Goal: Task Accomplishment & Management: Use online tool/utility

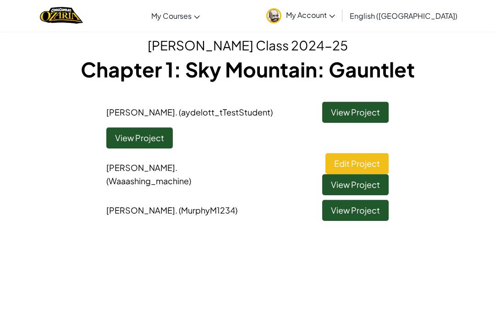
scroll to position [29, 0]
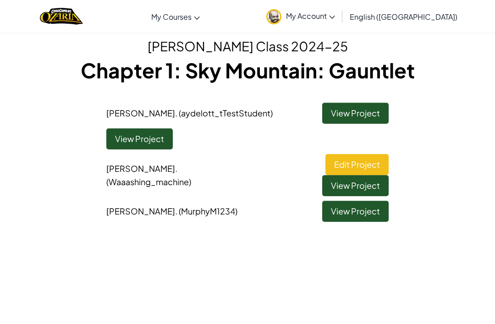
click at [326, 170] on link "Edit Project" at bounding box center [357, 164] width 63 height 21
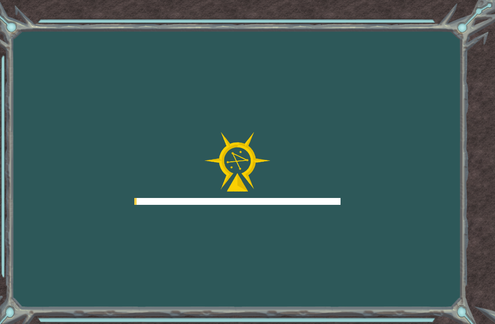
click at [299, 186] on div at bounding box center [237, 168] width 206 height 73
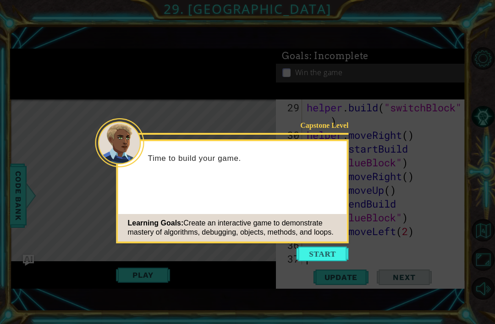
scroll to position [468, 0]
click at [328, 247] on button "Start" at bounding box center [323, 254] width 52 height 15
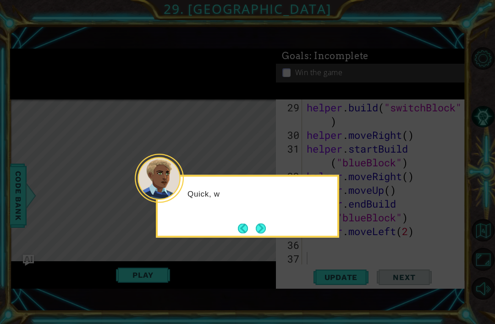
click at [262, 223] on button "Next" at bounding box center [261, 228] width 10 height 10
click at [252, 223] on button "Back" at bounding box center [247, 228] width 18 height 10
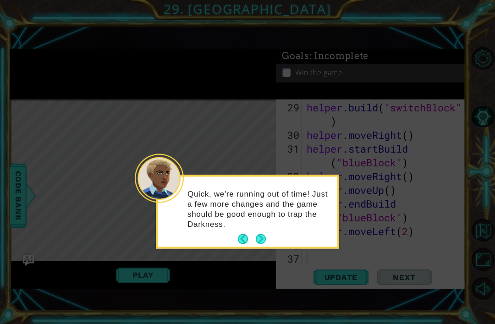
click at [260, 234] on button "Next" at bounding box center [261, 239] width 10 height 10
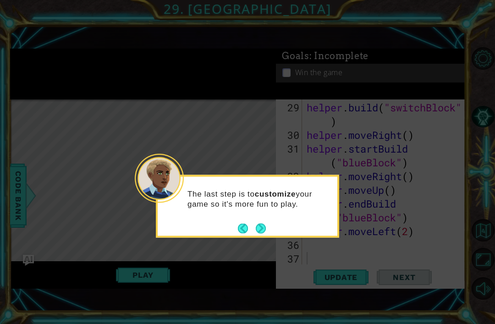
click at [262, 223] on button "Next" at bounding box center [261, 228] width 10 height 10
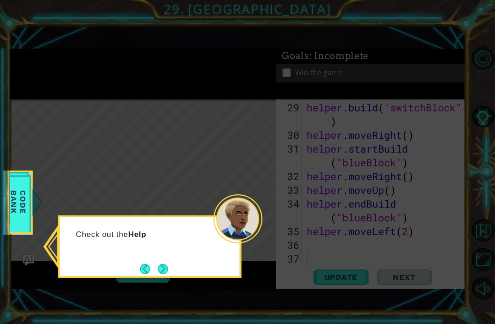
click at [173, 232] on div "Check out the Help" at bounding box center [149, 247] width 183 height 63
click at [158, 264] on button "Next" at bounding box center [163, 269] width 10 height 10
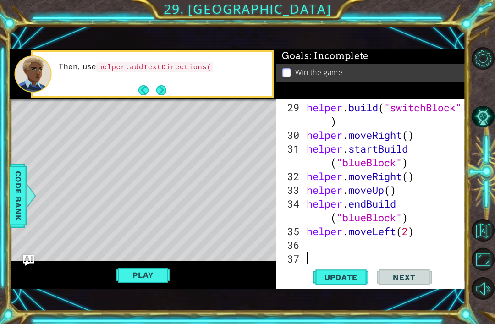
click at [160, 85] on button "Next" at bounding box center [161, 90] width 10 height 10
click at [159, 71] on p "Read carefully about how to use s" at bounding box center [162, 67] width 207 height 11
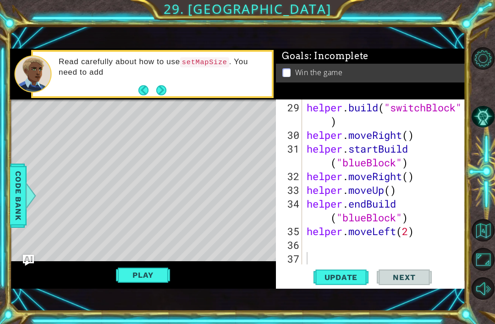
click at [166, 86] on button "Next" at bounding box center [161, 90] width 10 height 10
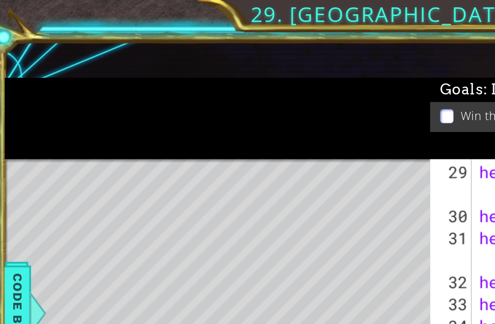
scroll to position [0, 0]
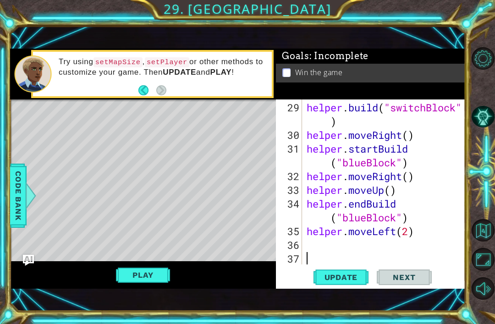
click at [123, 270] on button "Play" at bounding box center [143, 274] width 54 height 17
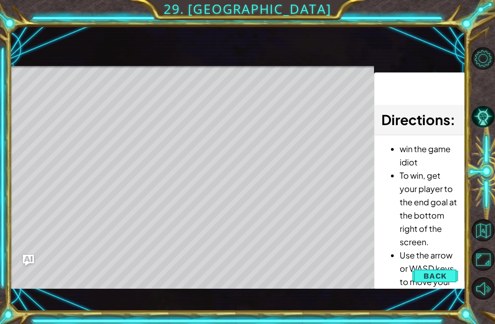
click at [449, 268] on button "Back" at bounding box center [435, 276] width 46 height 18
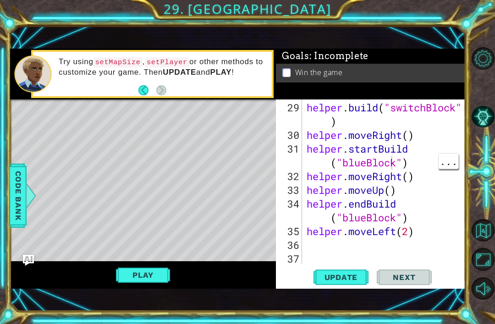
click at [394, 166] on div "helper . build ( "switchBlock" ) helper . moveRight ( ) helper . startBuild ( "…" at bounding box center [386, 204] width 163 height 206
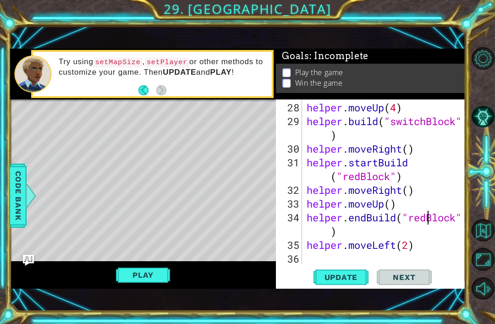
scroll to position [0, 6]
type textarea "helper.endBuild("redBlock")"
click at [137, 275] on button "Play" at bounding box center [143, 274] width 54 height 17
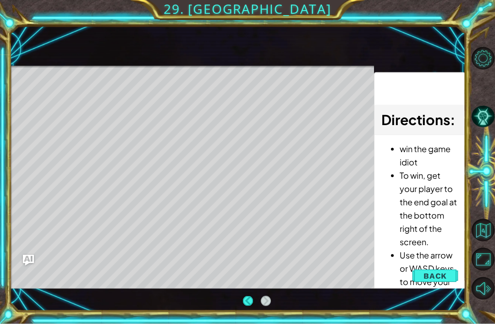
scroll to position [2, 0]
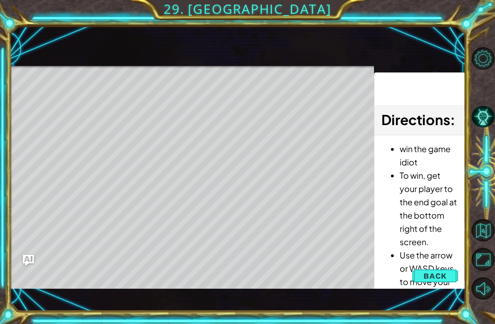
click at [434, 282] on button "Back" at bounding box center [435, 276] width 46 height 18
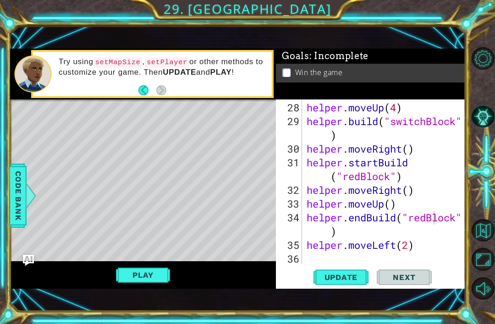
click at [165, 276] on button "Play" at bounding box center [143, 274] width 54 height 17
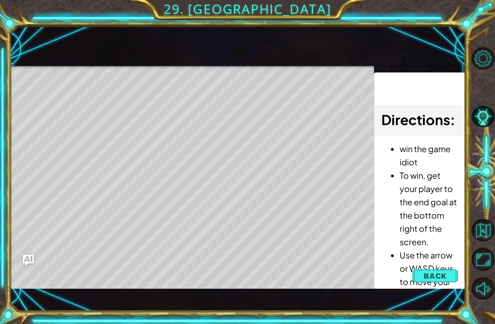
click at [435, 279] on span "Back" at bounding box center [435, 275] width 23 height 9
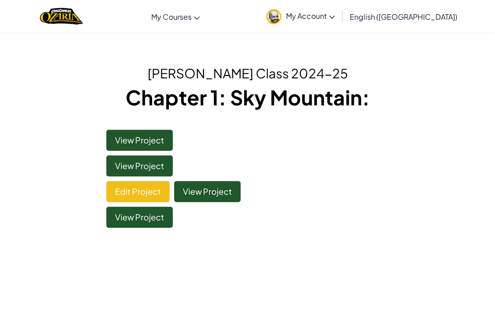
scroll to position [29, 0]
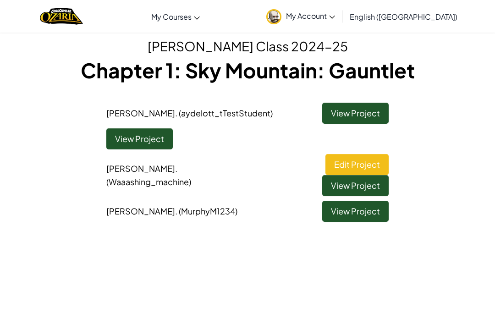
click at [370, 201] on link "View Project" at bounding box center [355, 211] width 66 height 21
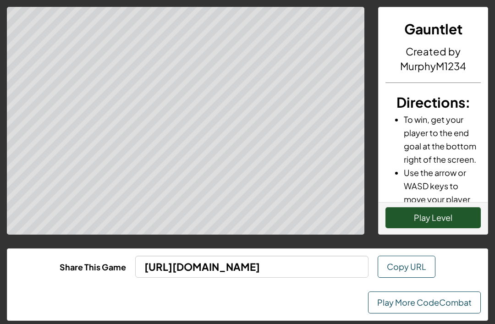
click at [412, 214] on button "Play Level" at bounding box center [433, 217] width 95 height 21
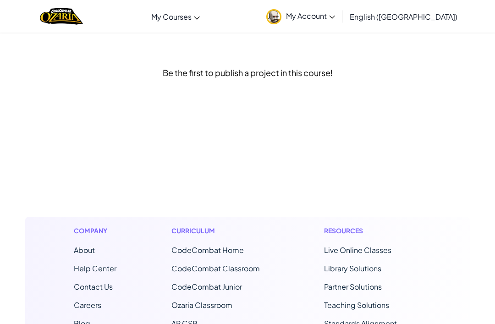
scroll to position [29, 0]
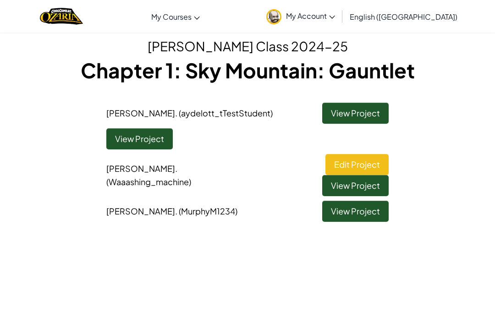
click at [349, 111] on link "View Project" at bounding box center [355, 113] width 66 height 21
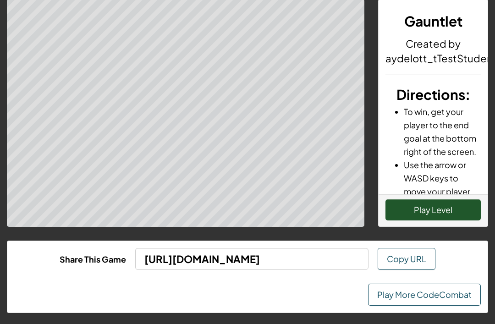
click at [455, 209] on button "Play Level" at bounding box center [433, 210] width 95 height 21
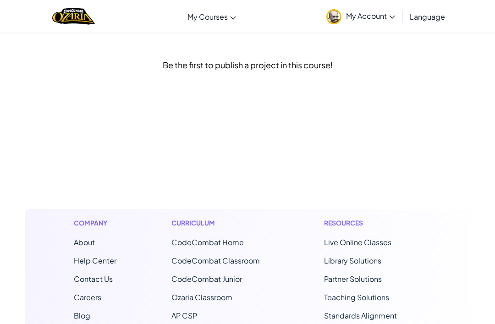
scroll to position [29, 0]
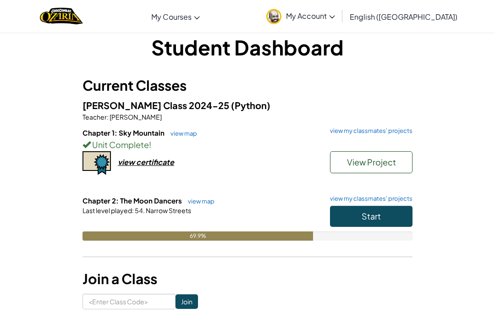
scroll to position [16, 0]
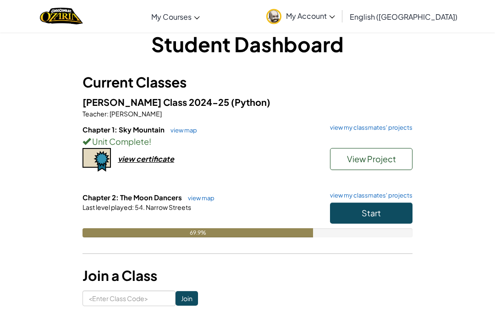
click at [94, 122] on div "Mr. Todd's Class 2024-25 (Python) Teacher : Todd Aydelott Chapter 1: Sky Mounta…" at bounding box center [248, 173] width 330 height 156
click at [177, 129] on link "view map" at bounding box center [181, 130] width 31 height 7
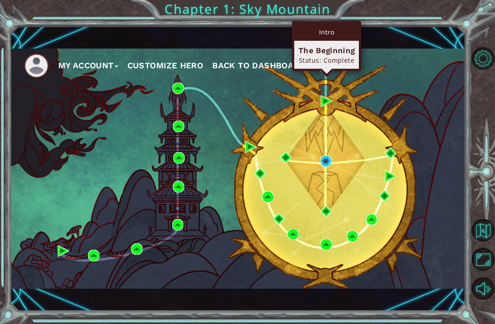
click at [329, 73] on img at bounding box center [326, 66] width 11 height 11
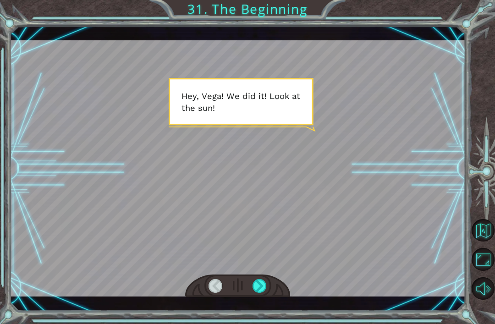
click at [262, 293] on div at bounding box center [260, 286] width 14 height 14
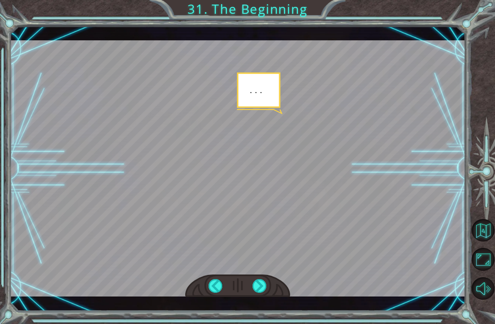
click at [260, 293] on div at bounding box center [260, 286] width 14 height 14
click at [255, 293] on div at bounding box center [260, 286] width 14 height 14
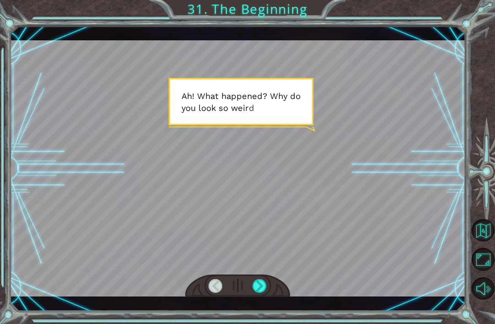
scroll to position [3, 0]
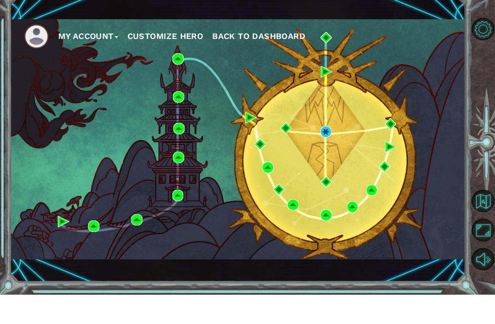
scroll to position [29, 0]
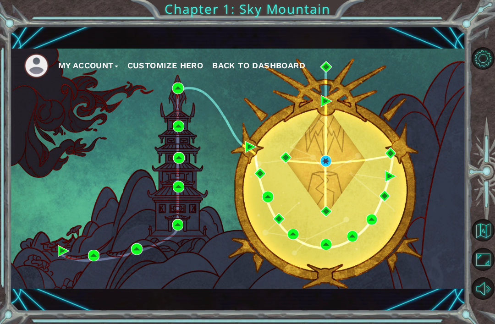
scroll to position [45, 0]
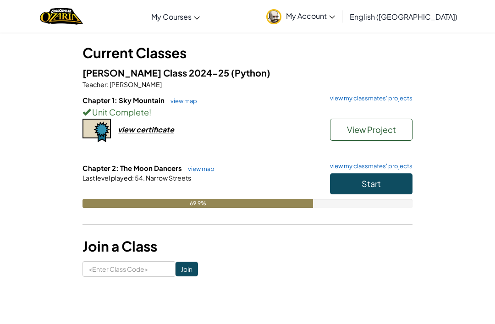
click at [342, 98] on link "view my classmates' projects" at bounding box center [369, 98] width 87 height 6
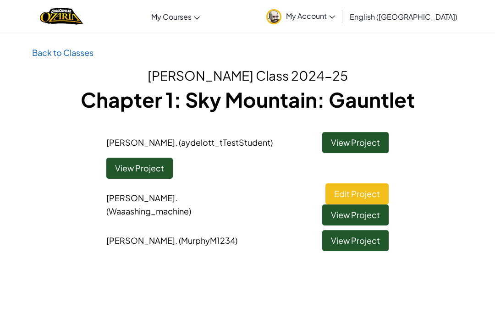
click at [326, 189] on link "Edit Project" at bounding box center [357, 193] width 63 height 21
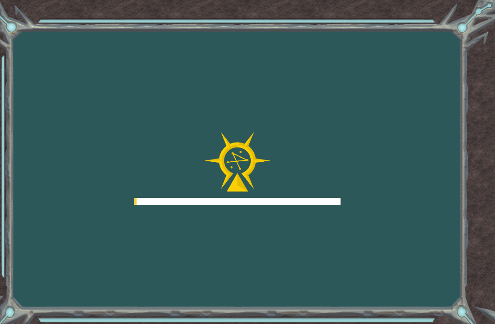
scroll to position [29, 0]
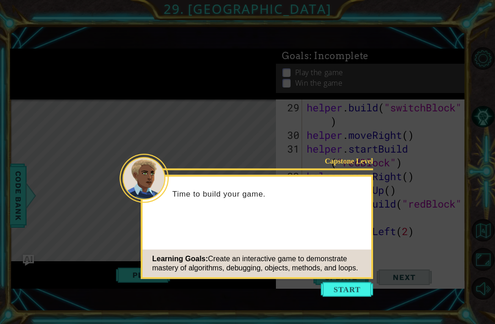
scroll to position [468, 0]
click at [346, 249] on div "Capstone Level Time to build your game. Learning Goals: Create an interactive g…" at bounding box center [257, 227] width 232 height 104
click at [349, 282] on button "Start" at bounding box center [347, 289] width 52 height 15
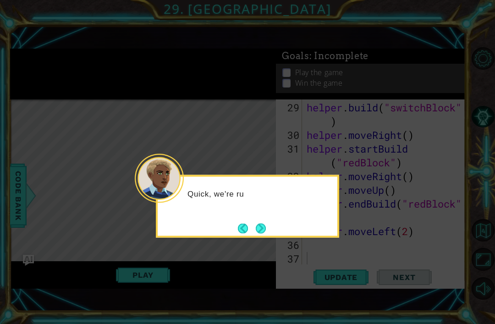
click at [266, 223] on button "Next" at bounding box center [261, 228] width 10 height 10
click at [260, 223] on button "Next" at bounding box center [260, 228] width 11 height 11
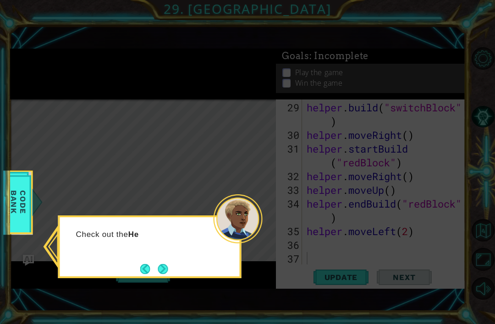
click at [162, 263] on button "Next" at bounding box center [163, 269] width 12 height 12
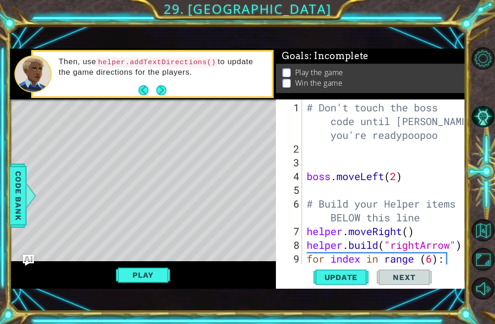
scroll to position [0, 0]
type textarea "while true do"
type textarea "boss.moveLeft(2)"
click at [418, 171] on div "# Don't touch the boss code until Vega says you're readypoopoo while true : bos…" at bounding box center [386, 211] width 163 height 220
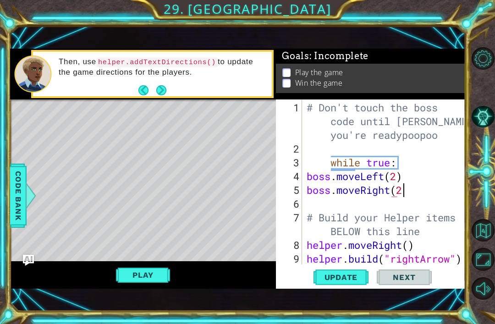
scroll to position [0, 4]
click at [138, 271] on button "Play" at bounding box center [143, 274] width 54 height 17
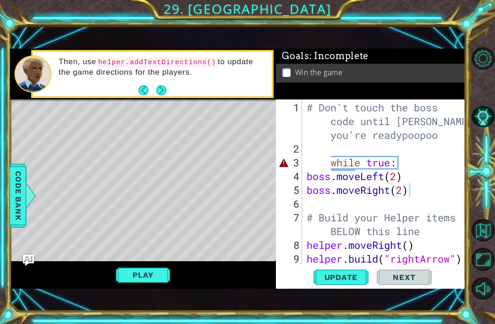
click at [25, 195] on span "Code Bank" at bounding box center [18, 196] width 15 height 56
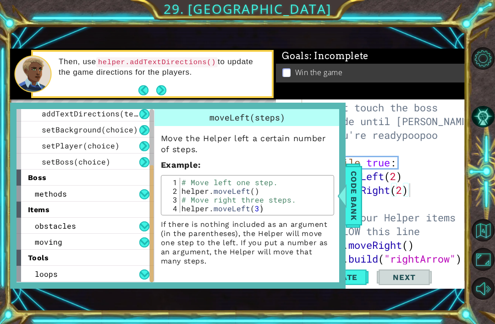
scroll to position [148, 0]
click at [108, 269] on div "loops" at bounding box center [86, 274] width 138 height 16
click at [111, 271] on div "loops" at bounding box center [86, 274] width 138 height 16
click at [114, 266] on div "tools" at bounding box center [86, 258] width 138 height 16
click at [108, 269] on div "loops" at bounding box center [86, 274] width 138 height 16
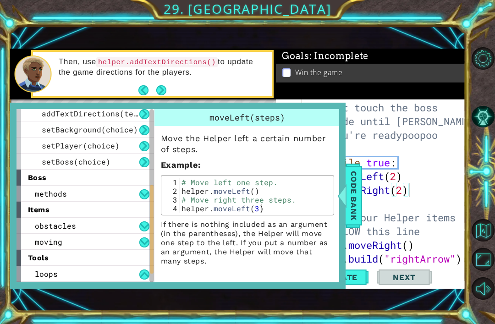
click at [116, 257] on div "tools" at bounding box center [86, 258] width 138 height 16
click at [140, 277] on button at bounding box center [144, 275] width 10 height 10
click at [141, 272] on button at bounding box center [144, 275] width 10 height 10
click at [148, 268] on div "loops" at bounding box center [86, 274] width 138 height 16
click at [42, 277] on span "loops" at bounding box center [46, 274] width 23 height 10
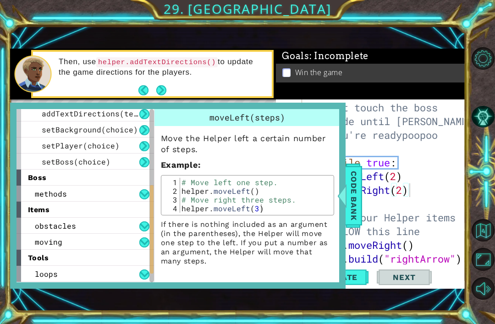
click at [42, 271] on span "loops" at bounding box center [46, 274] width 23 height 10
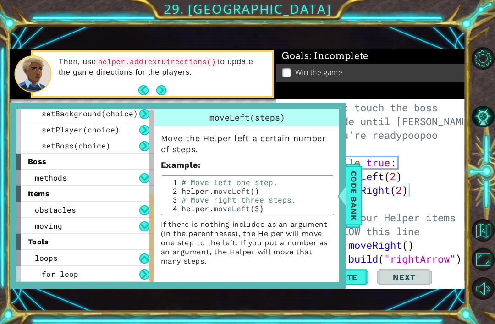
scroll to position [164, 0]
click at [39, 267] on div "for loop" at bounding box center [86, 274] width 138 height 16
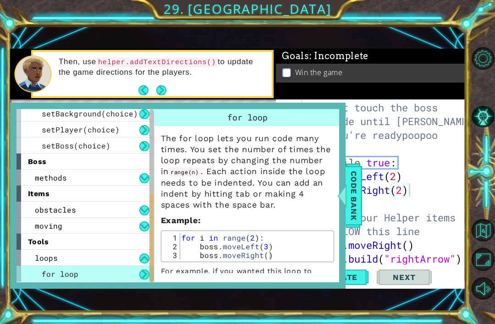
click at [36, 272] on div "for loop" at bounding box center [86, 274] width 138 height 16
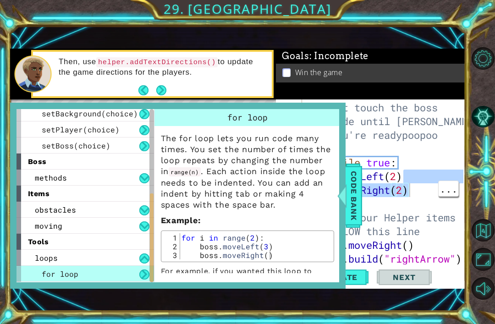
click at [382, 157] on div "# Don't touch the boss code until Vega says you're readypoopoo while true : bos…" at bounding box center [386, 211] width 163 height 220
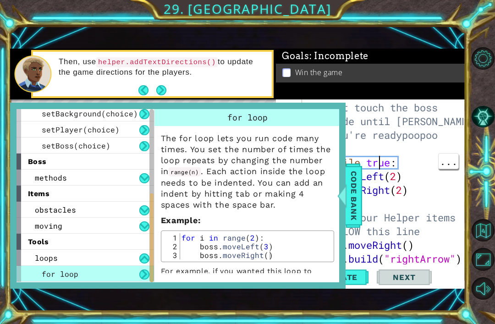
scroll to position [0, 4]
click at [393, 155] on div "# Don't touch the boss code until Vega says you're readypoopoo while true : bos…" at bounding box center [386, 211] width 163 height 220
click at [369, 183] on div "# Don't touch the boss code until Vega says you're readypoopoo while true : bos…" at bounding box center [386, 211] width 163 height 220
click at [349, 211] on span "Code Bank" at bounding box center [354, 196] width 15 height 56
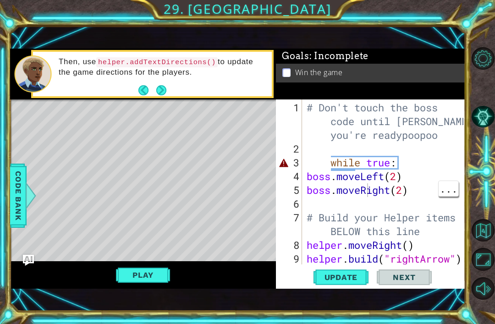
click at [396, 168] on div "# Don't touch the boss code until Vega says you're readypoopoo while true : bos…" at bounding box center [386, 211] width 163 height 220
click at [395, 160] on div "# Don't touch the boss code until Vega says you're readypoopoo while true : bos…" at bounding box center [386, 211] width 163 height 220
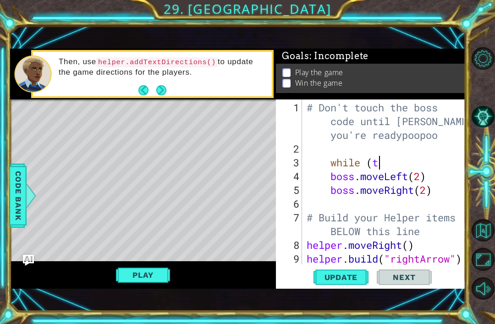
scroll to position [0, 3]
type textarea "w"
type textarea "t"
type textarea "r"
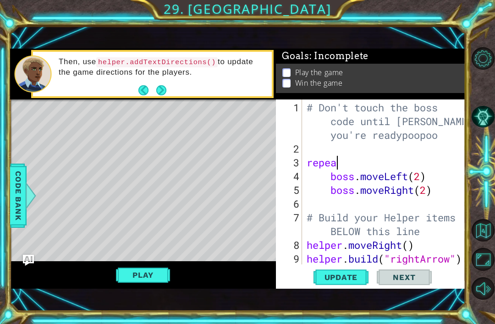
scroll to position [0, 1]
type textarea "repeat"
click at [24, 211] on span "Code Bank" at bounding box center [18, 196] width 15 height 56
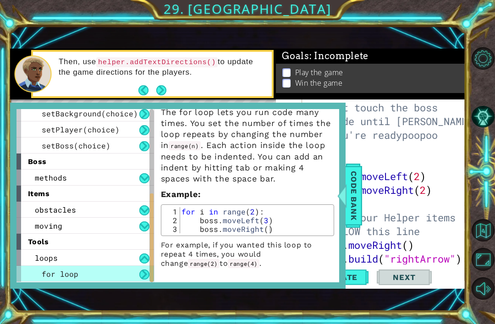
scroll to position [27, 0]
click at [389, 209] on div "# Don't touch the boss code until Vega says you're readypoopoo repeat boss . mo…" at bounding box center [386, 211] width 163 height 220
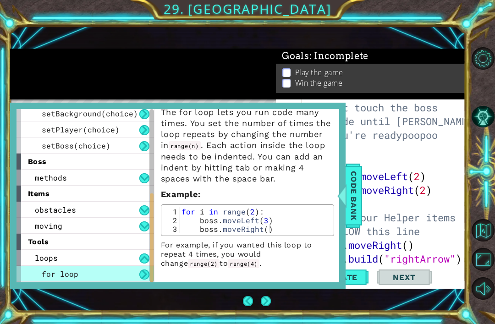
click at [394, 198] on div "# Don't touch the boss code until Vega says you're readypoopoo repeat boss . mo…" at bounding box center [386, 211] width 163 height 220
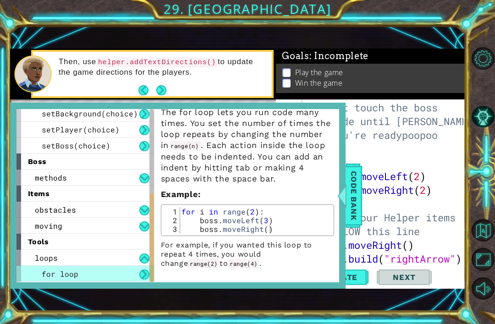
click at [348, 196] on div at bounding box center [341, 196] width 11 height 28
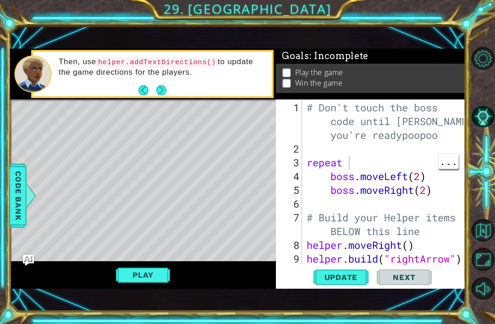
click at [348, 160] on div "# Don't touch the boss code until Vega says you're readypoopoo repeat boss . mo…" at bounding box center [386, 211] width 163 height 220
click at [337, 168] on div "# Don't touch the boss code until Vega says you're readypoopoo repeat boss . mo…" at bounding box center [386, 211] width 163 height 220
type textarea "r"
click at [142, 278] on button "Play" at bounding box center [143, 274] width 54 height 17
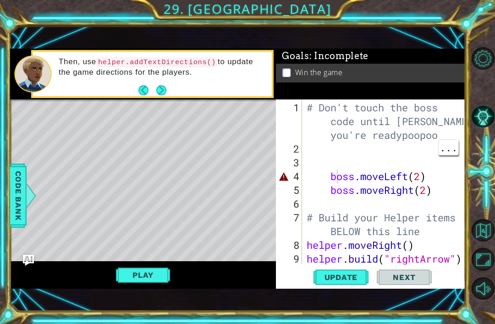
click at [315, 155] on div "# Don't touch the boss code until Vega says you're readypoopoo boss . moveLeft …" at bounding box center [386, 211] width 163 height 220
click at [314, 166] on div "# Don't touch the boss code until Vega says you're readypoopoo boss . moveLeft …" at bounding box center [386, 211] width 163 height 220
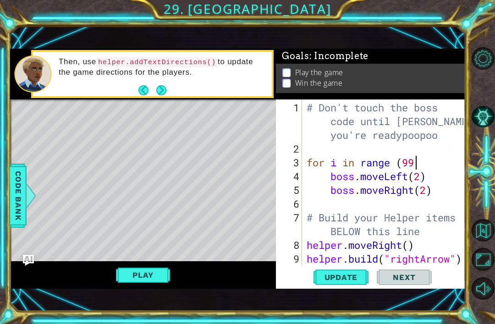
scroll to position [0, 5]
click at [147, 278] on button "Play" at bounding box center [143, 274] width 54 height 17
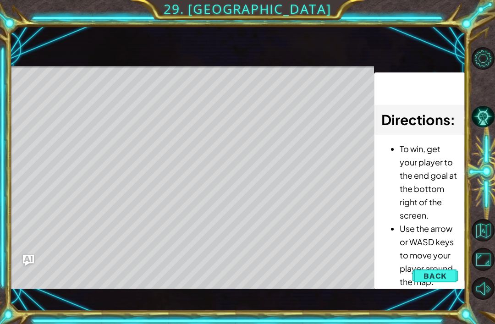
click at [438, 282] on button "Back" at bounding box center [435, 276] width 46 height 18
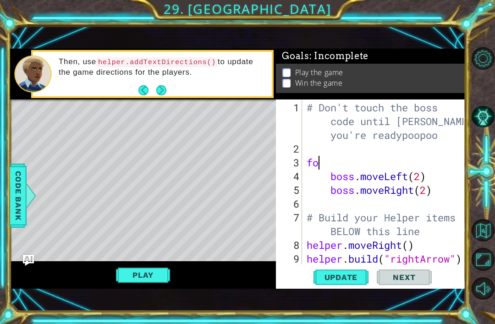
scroll to position [0, 0]
type textarea "f"
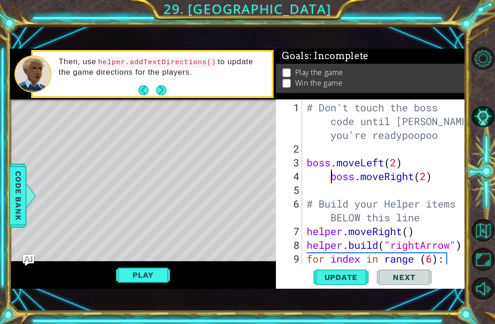
type textarea "boss.moveRight(2)"
click at [152, 282] on button "Play" at bounding box center [143, 274] width 54 height 17
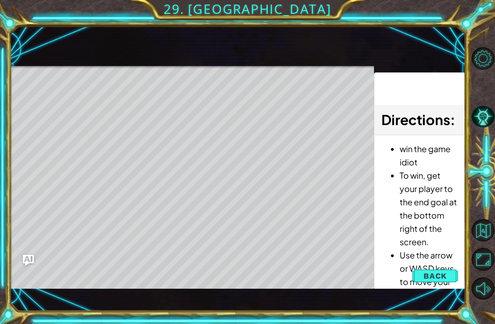
click at [430, 270] on button "Back" at bounding box center [435, 276] width 46 height 18
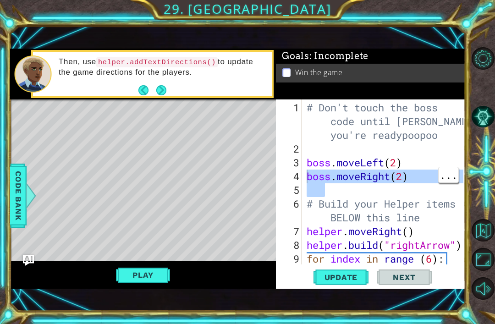
click at [327, 151] on div "# Don't touch the boss code until Vega says you're readypoopoo boss . moveLeft …" at bounding box center [386, 211] width 163 height 220
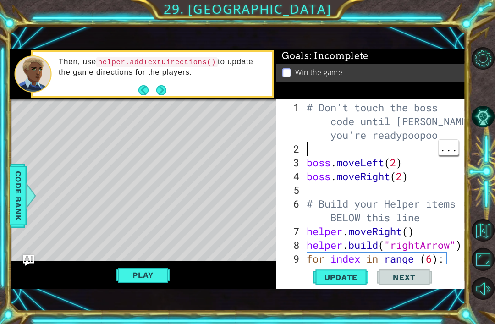
type textarea "# Don't touch the boss code until Vega says you're readypoopoo"
click at [353, 191] on div "# Don't touch the boss code until Vega says you're readypoopoo boss . moveLeft …" at bounding box center [386, 211] width 163 height 220
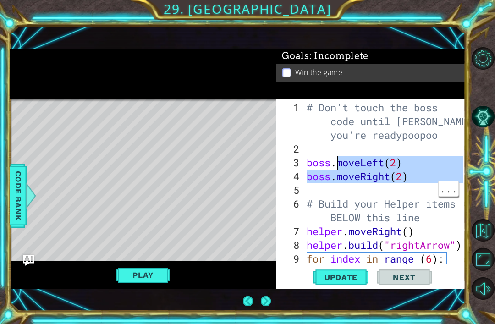
type textarea "boss.moveRight(2)"
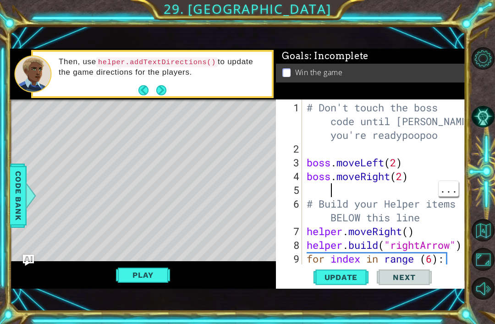
click at [351, 193] on div "# Don't touch the boss code until Vega says you're readypoopoo boss . moveLeft …" at bounding box center [386, 211] width 163 height 220
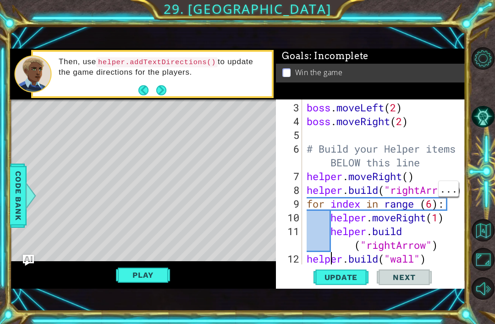
type textarea "helper.moveDown(1)"
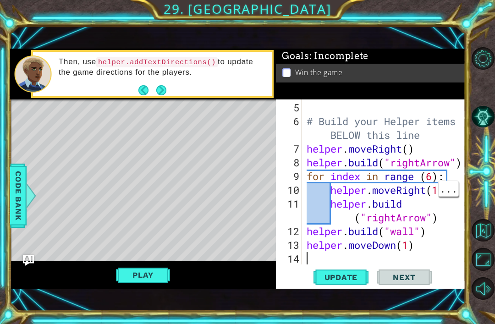
type textarea "helper.moveLeft(2)"
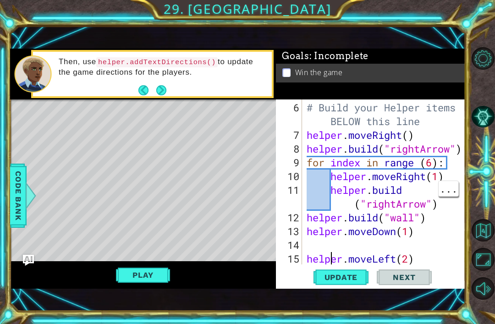
scroll to position [96, 0]
type textarea "# Build your Helper items BELOW this line"
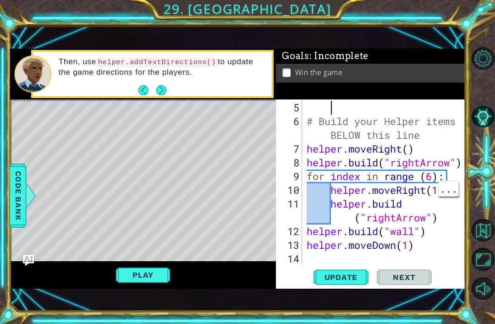
scroll to position [69, 0]
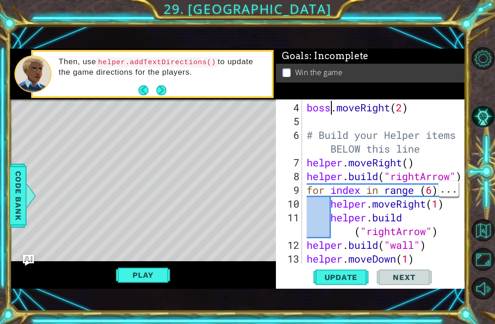
click at [23, 190] on span "Code Bank" at bounding box center [18, 196] width 15 height 56
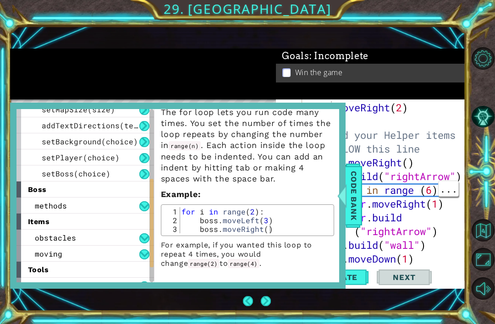
scroll to position [135, 0]
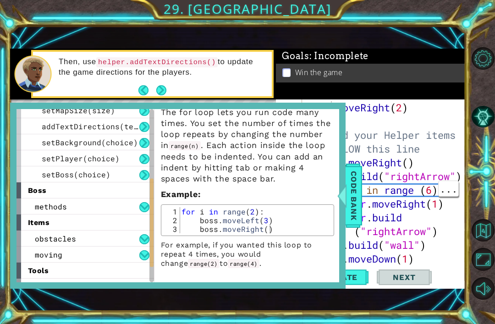
click at [43, 172] on span "setBoss(choice)" at bounding box center [76, 175] width 69 height 10
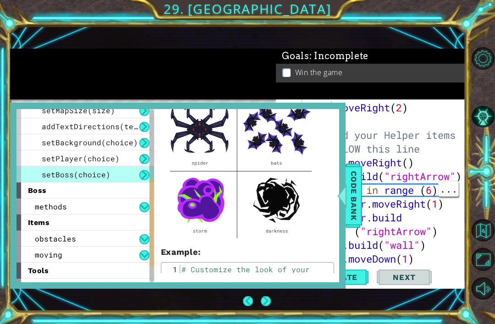
scroll to position [83, 0]
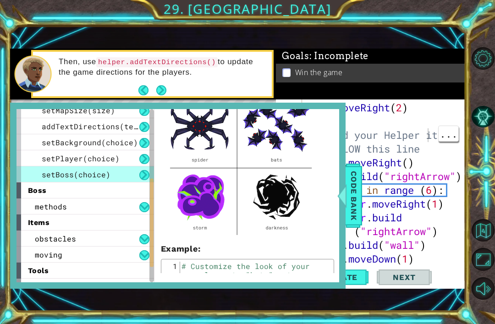
click at [427, 137] on div "boss . moveRight ( 2 ) # Build your Helper items BELOW this line helper . moveR…" at bounding box center [386, 197] width 163 height 193
type textarea "# Build your Helper items BELOW this line"
click at [398, 128] on div "boss . moveRight ( 2 ) # Build your Helper items BELOW this line helper . moveR…" at bounding box center [386, 197] width 163 height 193
click at [402, 122] on div "boss . moveRight ( 2 ) # Build your Helper items BELOW this line helper . moveR…" at bounding box center [386, 197] width 163 height 193
click at [351, 201] on span "Code Bank" at bounding box center [354, 196] width 15 height 56
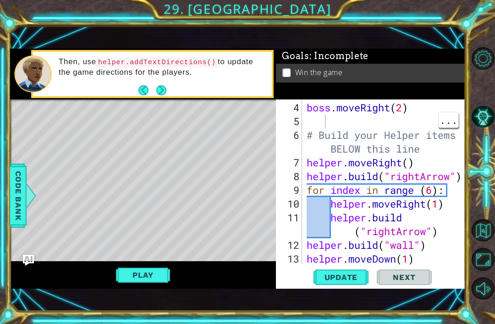
click at [325, 122] on div "boss . moveRight ( 2 ) # Build your Helper items BELOW this line helper . moveR…" at bounding box center [386, 197] width 163 height 193
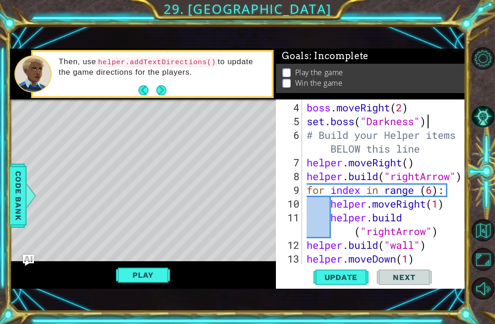
scroll to position [0, 6]
click at [138, 271] on button "Play" at bounding box center [143, 274] width 54 height 17
click at [144, 275] on button "Play" at bounding box center [143, 274] width 54 height 17
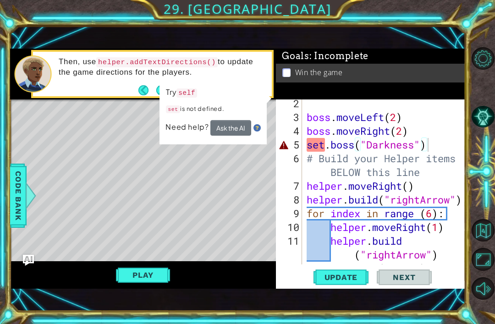
scroll to position [36, 0]
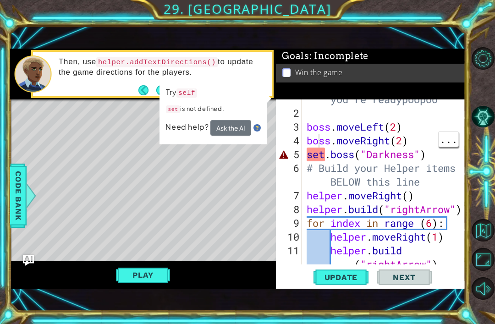
click at [327, 162] on div "# Don't touch the boss code until Vega says you're readypoopoo boss . moveLeft …" at bounding box center [386, 182] width 163 height 234
click at [345, 155] on div "# Don't touch the boss code until Vega says you're readypoopoo boss . moveLeft …" at bounding box center [386, 182] width 163 height 234
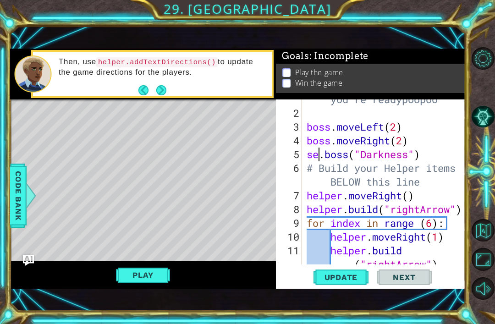
scroll to position [0, 1]
click at [157, 280] on button "Play" at bounding box center [143, 274] width 54 height 17
click at [147, 276] on button "Play" at bounding box center [143, 274] width 54 height 17
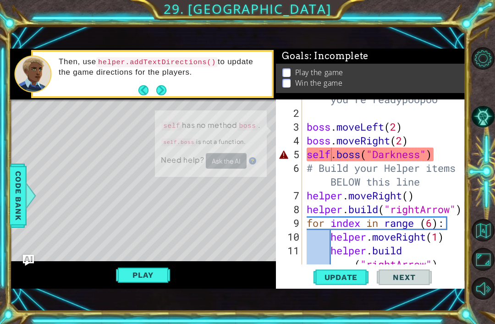
click at [142, 277] on button "Play" at bounding box center [143, 274] width 54 height 17
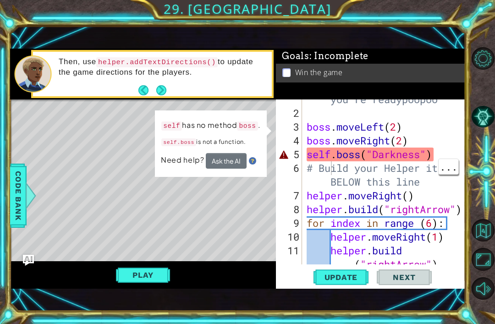
click at [27, 208] on div at bounding box center [30, 196] width 11 height 28
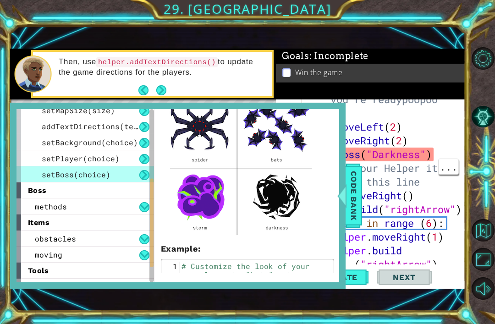
click at [365, 193] on div "# Don't touch the boss code until Vega says you're readypoopoo boss . moveLeft …" at bounding box center [386, 182] width 163 height 234
click at [365, 155] on div "# Don't touch the boss code until Vega says you're readypoopoo boss . moveLeft …" at bounding box center [386, 182] width 163 height 234
click at [358, 188] on span "Code Bank" at bounding box center [354, 196] width 15 height 56
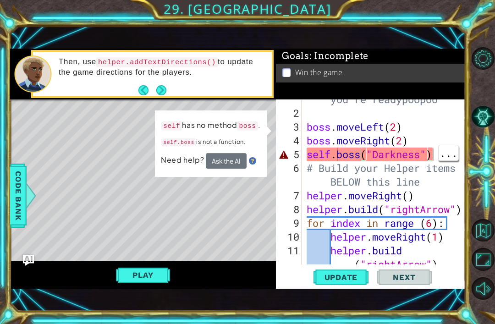
click at [340, 160] on div "# Don't touch the boss code until Vega says you're readypoopoo boss . moveLeft …" at bounding box center [386, 182] width 163 height 234
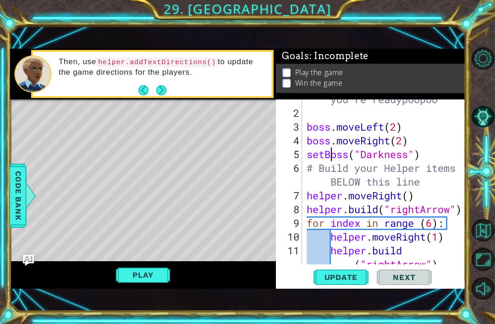
click at [156, 274] on button "Play" at bounding box center [143, 274] width 54 height 17
click at [18, 189] on span "Code Bank" at bounding box center [18, 196] width 15 height 56
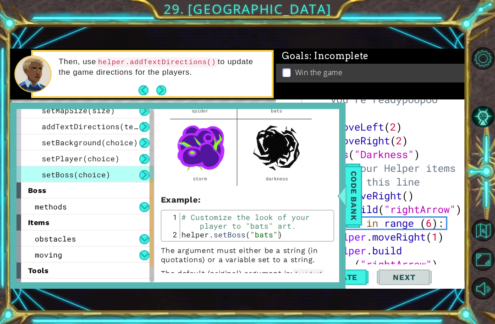
scroll to position [132, 0]
click at [387, 177] on div "# Don't touch the boss code until Vega says you're readypoopoo boss . moveLeft …" at bounding box center [386, 182] width 163 height 234
click at [355, 201] on span "Code Bank" at bounding box center [354, 196] width 15 height 56
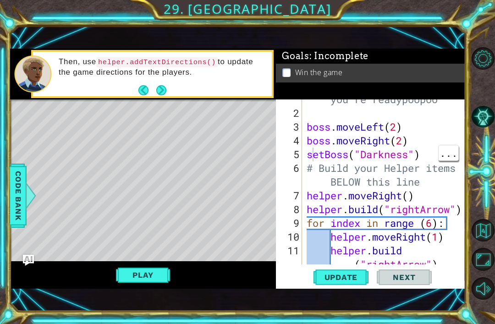
click at [310, 155] on div "# Don't touch the boss code until Vega says you're readypoopoo boss . moveLeft …" at bounding box center [386, 182] width 163 height 234
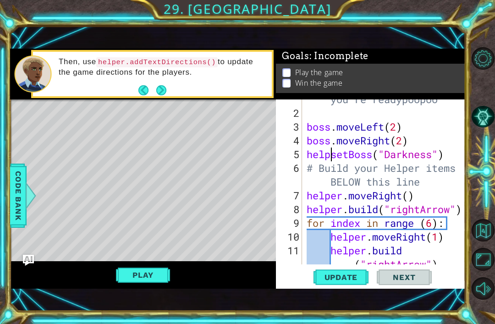
scroll to position [0, 2]
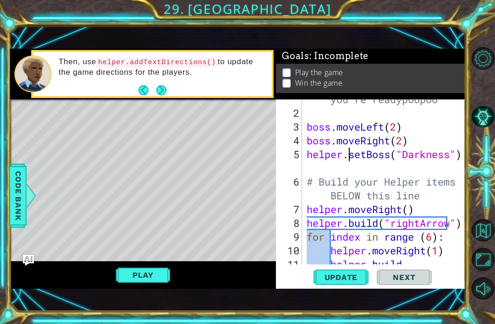
click at [167, 281] on button "Play" at bounding box center [143, 274] width 54 height 17
click at [141, 273] on button "Play" at bounding box center [143, 274] width 54 height 17
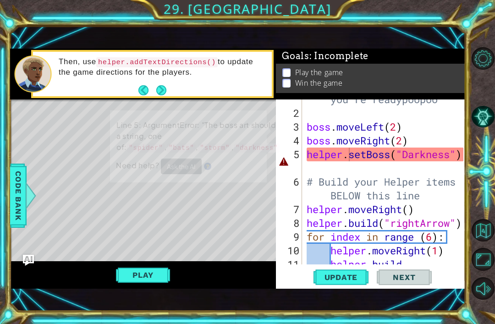
click at [151, 272] on button "Play" at bounding box center [143, 274] width 54 height 17
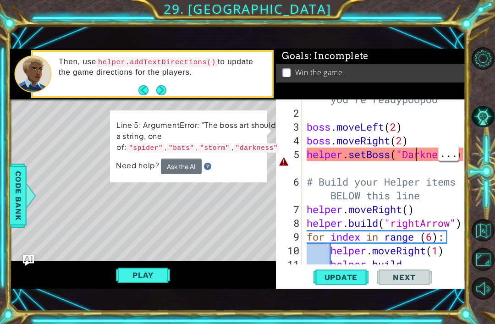
scroll to position [0, 5]
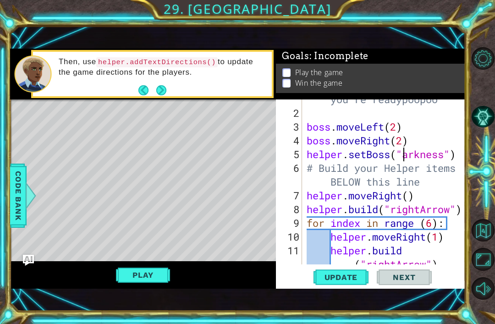
click at [133, 271] on button "Play" at bounding box center [143, 274] width 54 height 17
click at [133, 282] on button "Play" at bounding box center [143, 274] width 54 height 17
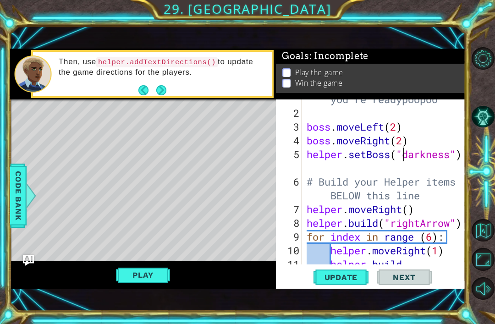
scroll to position [0, 5]
click at [128, 282] on button "Play" at bounding box center [143, 274] width 54 height 17
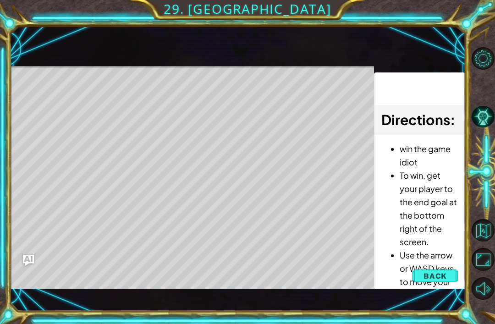
click at [451, 275] on button "Back" at bounding box center [435, 276] width 46 height 18
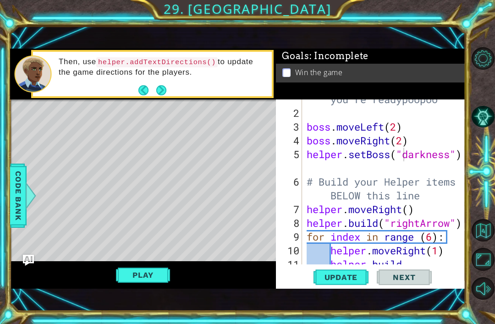
click at [140, 267] on button "Play" at bounding box center [143, 274] width 54 height 17
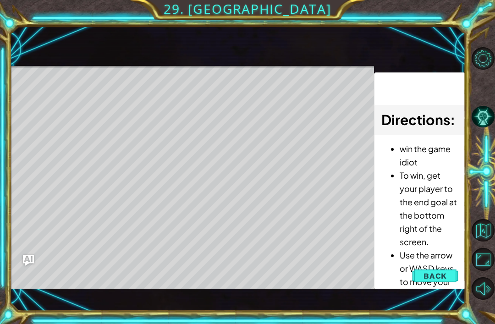
click at [430, 271] on span "Back" at bounding box center [435, 275] width 23 height 9
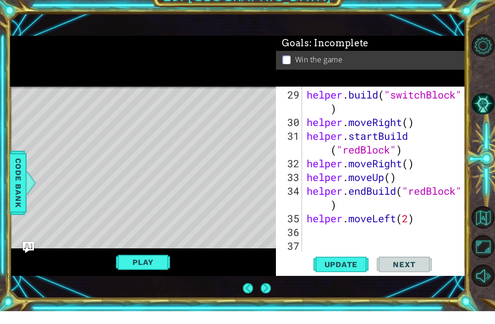
scroll to position [481, 0]
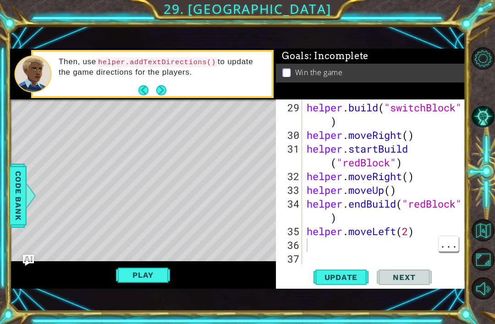
click at [417, 229] on div "helper . build ( "switchBlock" ) helper . moveRight ( ) helper . startBuild ( "…" at bounding box center [386, 204] width 163 height 206
type textarea "helper.moveLeft(2)"
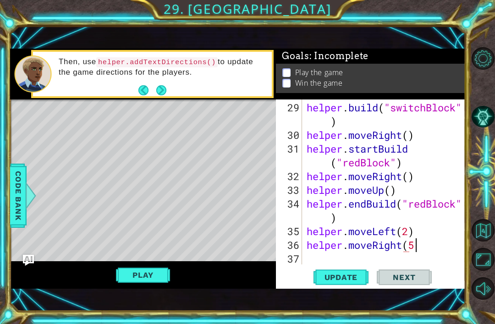
scroll to position [0, 5]
type textarea "helper.moveRight(5)"
type textarea "g"
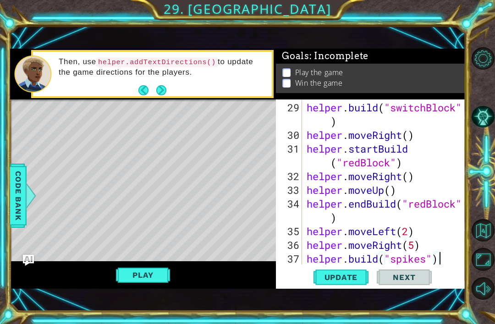
click at [148, 277] on button "Play" at bounding box center [143, 274] width 54 height 17
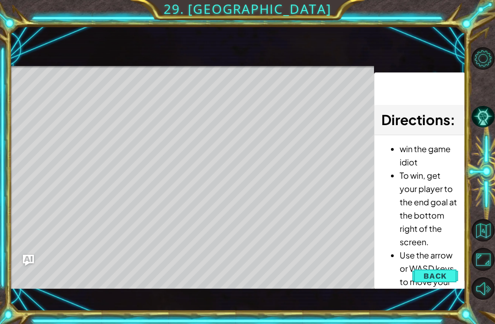
click at [443, 277] on span "Back" at bounding box center [435, 275] width 23 height 9
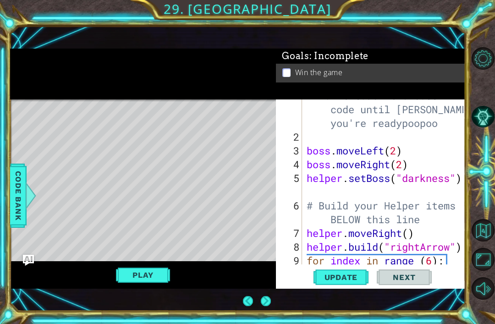
scroll to position [12, 0]
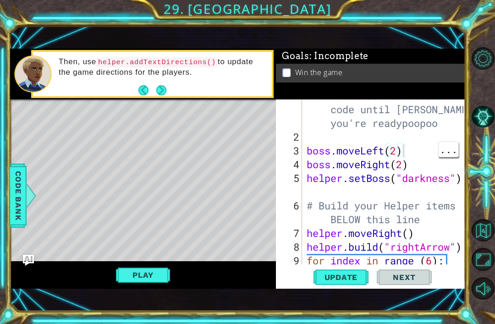
click at [403, 155] on div "# Don't touch the boss code until Vega says you're readypoopoo boss . moveLeft …" at bounding box center [386, 199] width 163 height 220
click at [391, 156] on div "# Don't touch the boss code until Vega says you're readypoopoo boss . moveLeft …" at bounding box center [386, 199] width 163 height 220
click at [404, 170] on div "# Don't touch the boss code until Vega says you're readypoopoo boss . moveLeft …" at bounding box center [386, 199] width 163 height 220
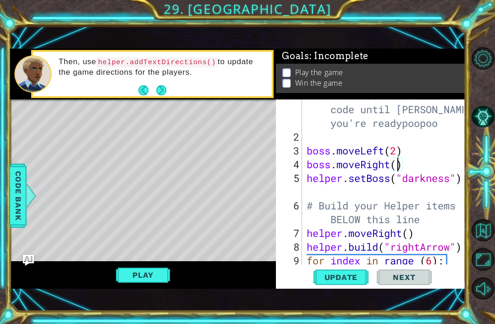
type textarea "boss.moveRight(1)"
click at [149, 279] on button "Play" at bounding box center [143, 274] width 54 height 17
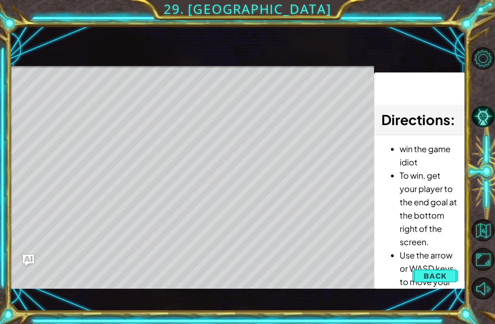
click at [427, 285] on button "Back" at bounding box center [435, 276] width 46 height 18
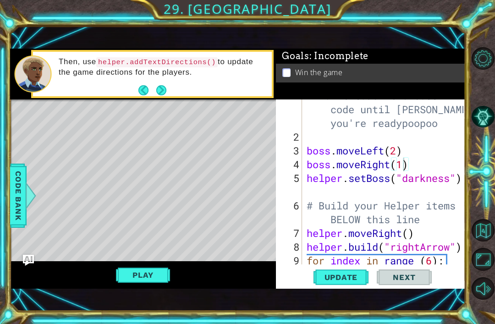
click at [145, 275] on button "Play" at bounding box center [143, 274] width 54 height 17
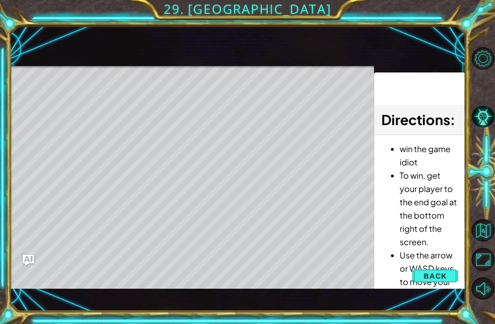
click at [449, 279] on button "Back" at bounding box center [435, 276] width 46 height 18
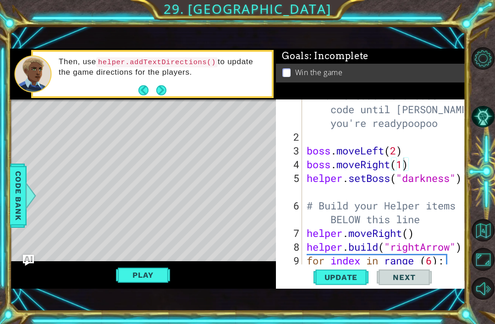
click at [146, 272] on button "Play" at bounding box center [143, 274] width 54 height 17
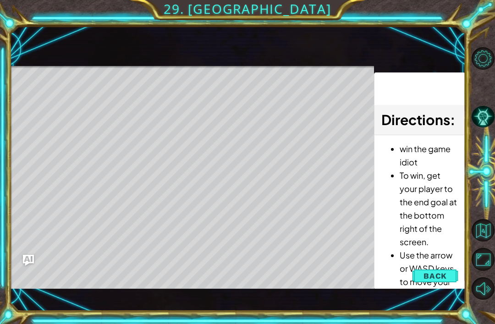
click at [439, 277] on span "Back" at bounding box center [435, 275] width 23 height 9
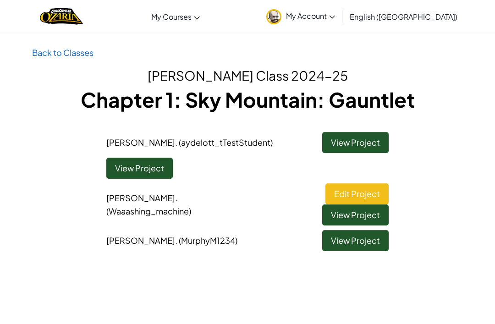
click at [355, 230] on link "View Project" at bounding box center [355, 240] width 66 height 21
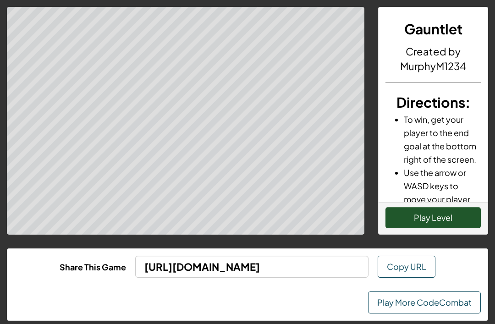
click at [402, 210] on button "Play Level" at bounding box center [433, 217] width 95 height 21
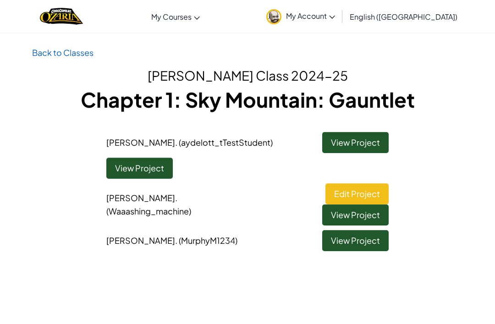
click at [344, 145] on link "View Project" at bounding box center [355, 142] width 66 height 21
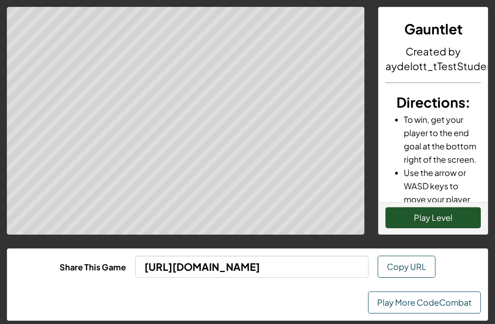
click at [419, 216] on button "Play Level" at bounding box center [433, 217] width 95 height 21
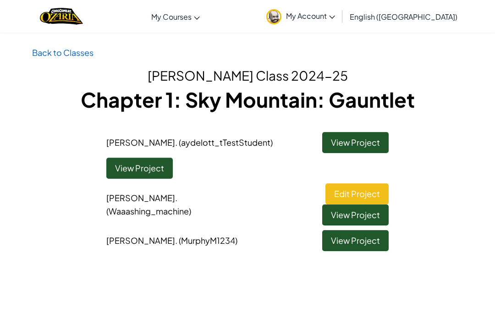
click at [326, 195] on link "Edit Project" at bounding box center [357, 193] width 63 height 21
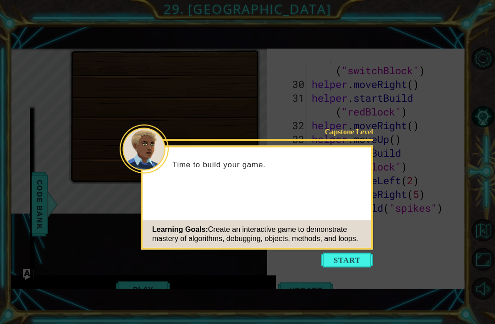
scroll to position [537, 0]
click at [355, 259] on button "Start" at bounding box center [347, 260] width 52 height 15
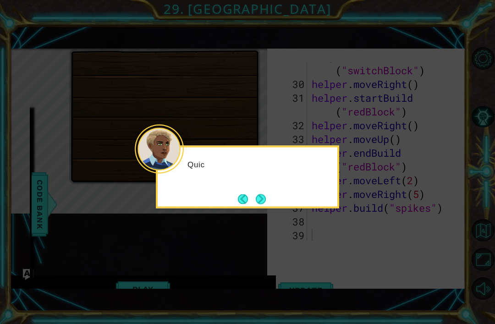
click at [260, 174] on div "Quic" at bounding box center [248, 169] width 180 height 36
click at [276, 192] on div "Quick, we're runni" at bounding box center [247, 177] width 183 height 63
click at [264, 201] on button "Next" at bounding box center [261, 199] width 10 height 10
click at [264, 199] on button "Next" at bounding box center [261, 199] width 17 height 17
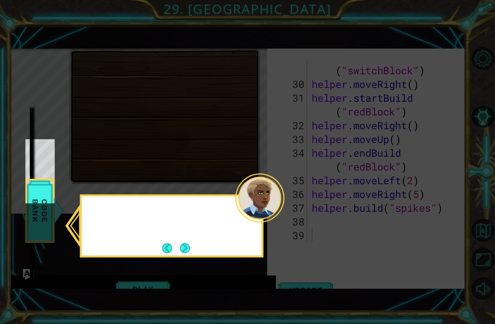
scroll to position [40, 0]
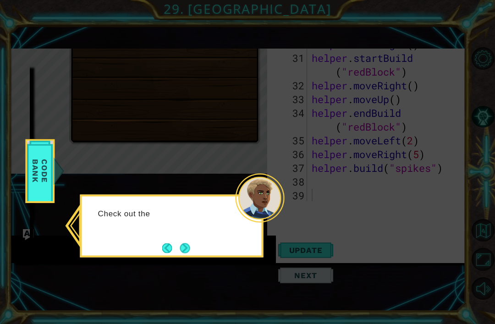
click at [191, 243] on button "Next" at bounding box center [184, 248] width 11 height 11
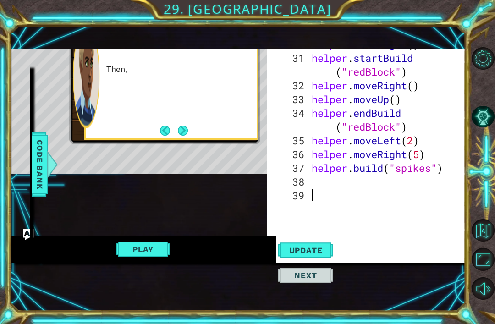
click at [191, 249] on div "Play" at bounding box center [143, 250] width 266 height 28
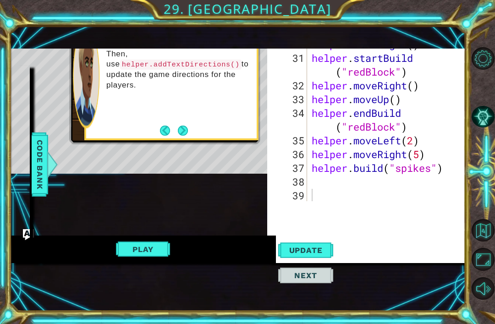
click at [182, 127] on button "Next" at bounding box center [183, 130] width 10 height 10
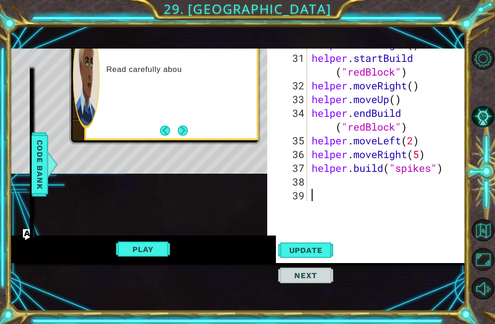
click at [188, 128] on button "Next" at bounding box center [183, 130] width 13 height 13
click at [180, 123] on div "Try using setMa" at bounding box center [171, 76] width 170 height 124
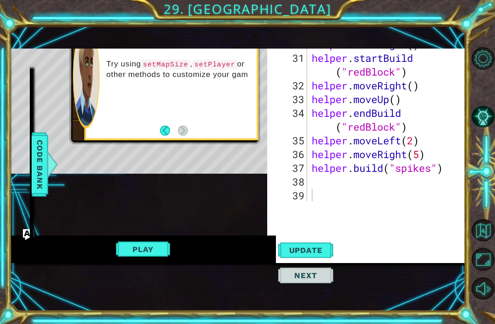
click at [136, 184] on div "helper methods moveLeft(steps) moveRight(steps) moveUp(steps) moveDown(steps) b…" at bounding box center [238, 136] width 456 height 254
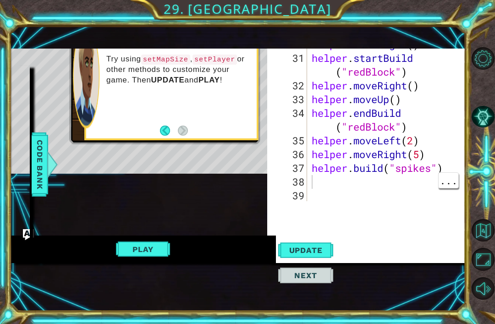
click at [337, 188] on div "helper . build ( "switchBlock" ) helper . moveRight ( ) helper . startBuild ( "…" at bounding box center [389, 120] width 158 height 220
click at [115, 205] on div "helper methods moveLeft(steps) moveRight(steps) moveUp(steps) moveDown(steps) b…" at bounding box center [238, 136] width 456 height 254
click at [147, 248] on button "Play" at bounding box center [143, 249] width 54 height 17
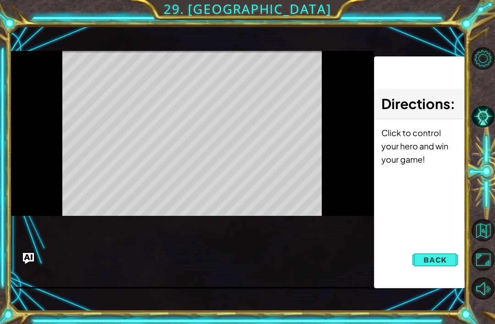
scroll to position [14, 0]
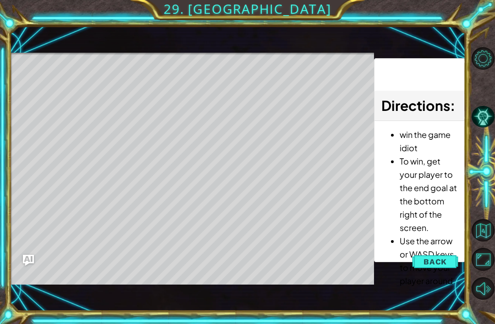
click at [436, 261] on span "Back" at bounding box center [435, 261] width 23 height 9
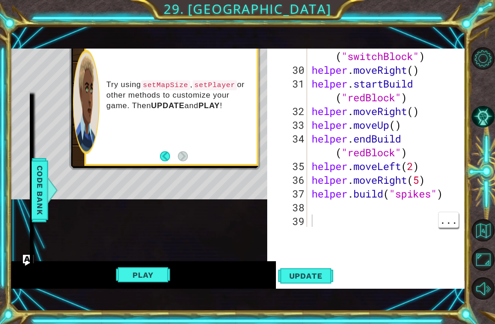
click at [400, 223] on div "helper . build ( "switchBlock" ) helper . moveRight ( ) helper . startBuild ( "…" at bounding box center [389, 146] width 158 height 220
click at [342, 215] on div "helper . build ( "switchBlock" ) helper . moveRight ( ) helper . startBuild ( "…" at bounding box center [389, 146] width 158 height 220
click at [352, 210] on div "helper . build ( "switchBlock" ) helper . moveRight ( ) helper . startBuild ( "…" at bounding box center [389, 146] width 158 height 220
click at [365, 200] on div "helper . build ( "switchBlock" ) helper . moveRight ( ) helper . startBuild ( "…" at bounding box center [389, 146] width 158 height 220
click at [100, 126] on div "Try using setMapSize , setPlayer or other methods to customize your game. Then …" at bounding box center [178, 101] width 157 height 53
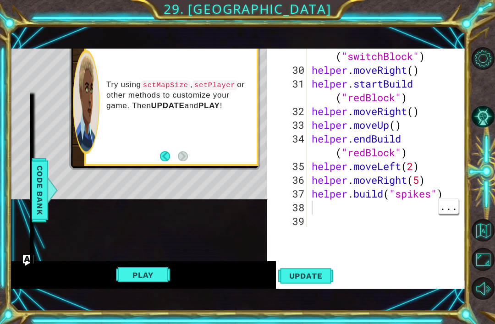
click at [105, 137] on div "Try using setMapSize , setPlayer or other methods to customize your game. Then …" at bounding box center [171, 102] width 170 height 124
click at [90, 236] on div "helper methods moveLeft(steps) moveRight(steps) moveUp(steps) moveDown(steps) b…" at bounding box center [238, 161] width 456 height 254
click at [109, 144] on div "Try using setMapSize , setPlayer or other methods to customize your game. Then …" at bounding box center [171, 102] width 170 height 124
click at [104, 137] on div "Try using setMapSize , setPlayer or other methods to customize your game. Then …" at bounding box center [171, 102] width 170 height 124
click at [326, 280] on span "Update" at bounding box center [306, 275] width 52 height 9
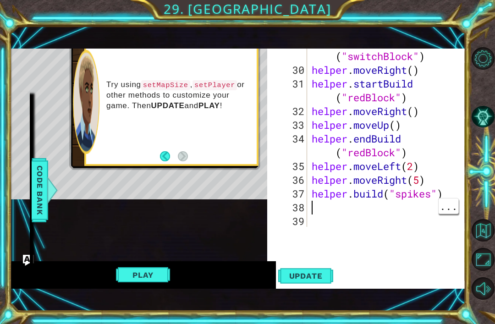
click at [142, 281] on button "Play" at bounding box center [143, 274] width 54 height 17
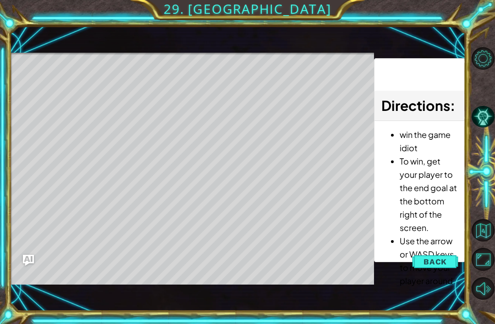
click at [436, 264] on span "Back" at bounding box center [435, 261] width 23 height 9
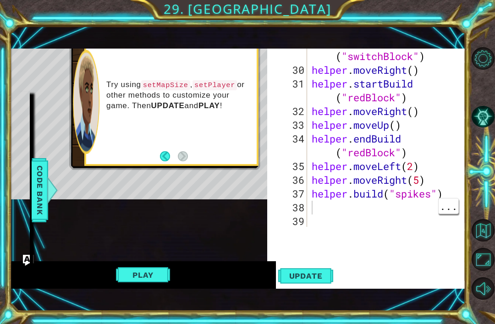
click at [166, 161] on button "Back" at bounding box center [169, 156] width 18 height 10
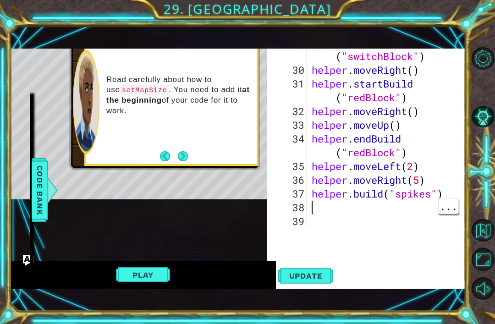
click at [163, 161] on button "Back" at bounding box center [169, 156] width 18 height 10
click at [158, 158] on div "Then, use helper.addTextDirections() to update the game directions for the play…" at bounding box center [171, 102] width 170 height 124
click at [160, 161] on button "Back" at bounding box center [169, 156] width 18 height 10
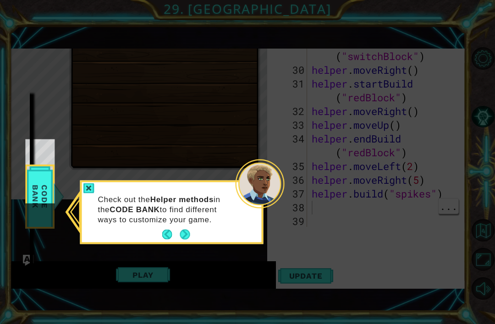
scroll to position [40, 0]
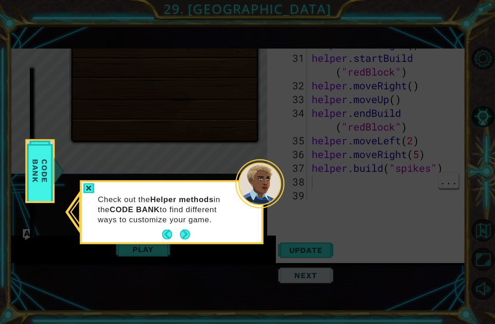
click at [181, 240] on button "Next" at bounding box center [184, 234] width 15 height 15
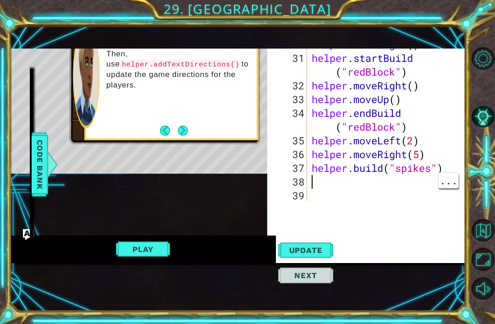
click at [127, 197] on div "helper methods moveLeft(steps) moveRight(steps) moveUp(steps) moveDown(steps) b…" at bounding box center [238, 136] width 456 height 254
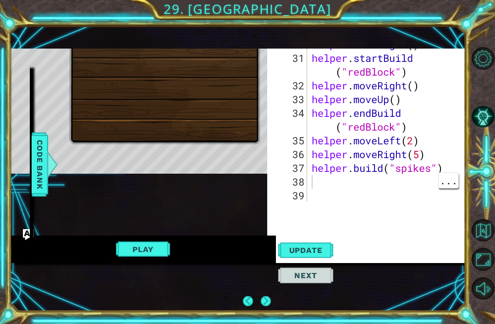
click at [102, 103] on div at bounding box center [164, 77] width 191 height 136
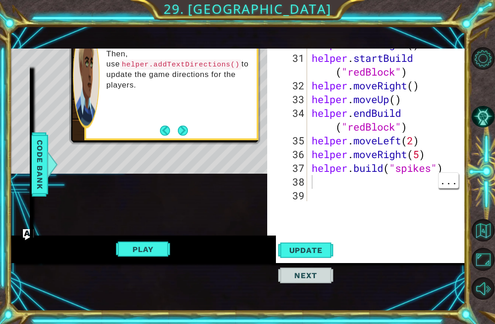
click at [99, 93] on div at bounding box center [86, 76] width 27 height 104
click at [103, 99] on div "Then, use helper.addTextDirections() to update the game directions for the play…" at bounding box center [178, 75] width 157 height 63
click at [188, 132] on button "Next" at bounding box center [183, 130] width 17 height 17
click at [183, 132] on button "Next" at bounding box center [183, 130] width 11 height 11
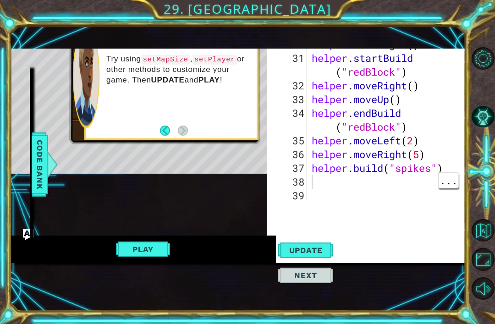
click at [422, 208] on div "29 30 31 32 33 34 35 36 37 38 39 helper . build ( "switchBlock" ) helper . move…" at bounding box center [366, 140] width 198 height 254
click at [83, 191] on div "helper methods moveLeft(steps) moveRight(steps) moveUp(steps) moveDown(steps) b…" at bounding box center [238, 136] width 456 height 254
click at [141, 242] on button "Play" at bounding box center [143, 249] width 54 height 17
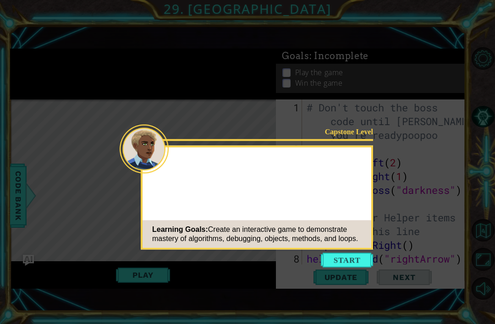
click at [372, 190] on div "Capstone Level Learning Goals: Create an interactive game to demonstrate master…" at bounding box center [257, 198] width 232 height 104
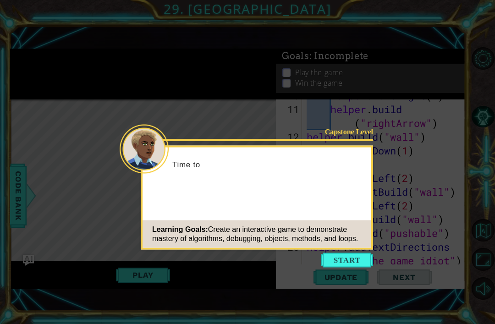
click at [359, 260] on button "Start" at bounding box center [347, 260] width 52 height 15
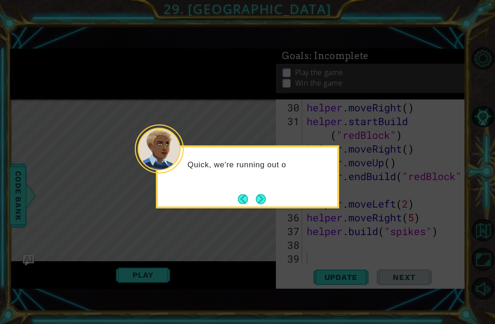
click at [266, 196] on button "Next" at bounding box center [261, 199] width 10 height 10
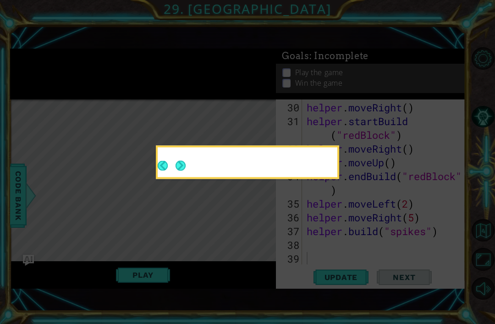
scroll to position [509, 0]
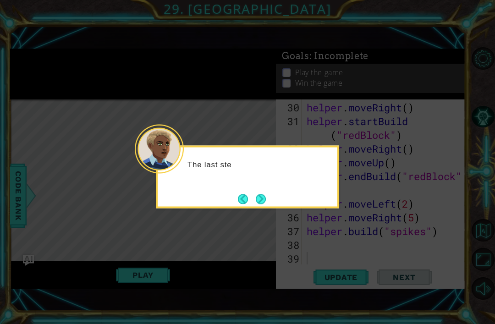
click at [264, 194] on button "Next" at bounding box center [261, 199] width 11 height 11
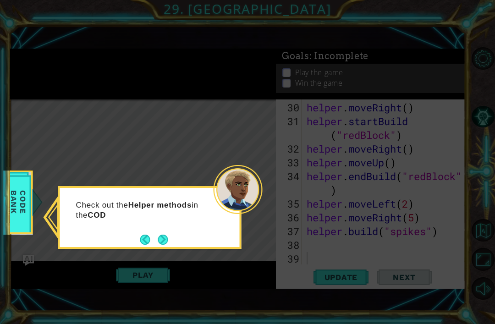
click at [166, 245] on button "Next" at bounding box center [163, 239] width 11 height 11
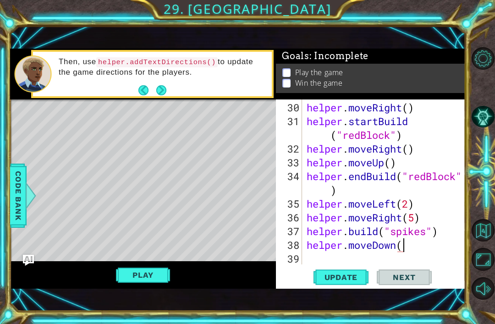
scroll to position [0, 4]
type textarea "helper.moveDown(3)"
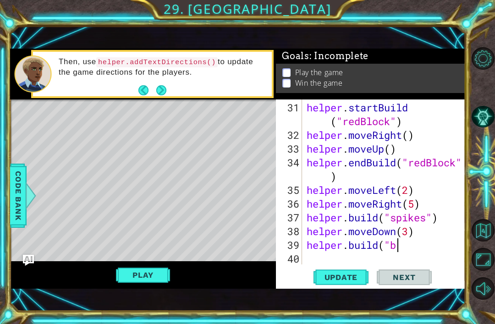
scroll to position [0, 4]
type textarea "[DOMAIN_NAME]("blueBlock")"
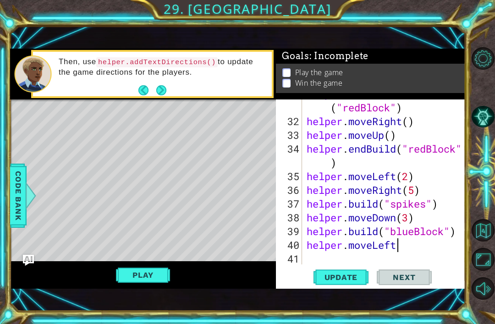
scroll to position [0, 4]
type textarea "helper.moveLeft(6)"
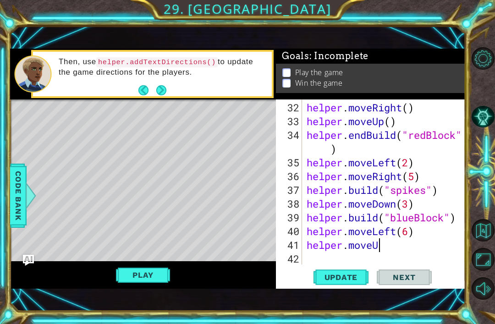
scroll to position [0, 3]
type textarea "helper.moveUp()"
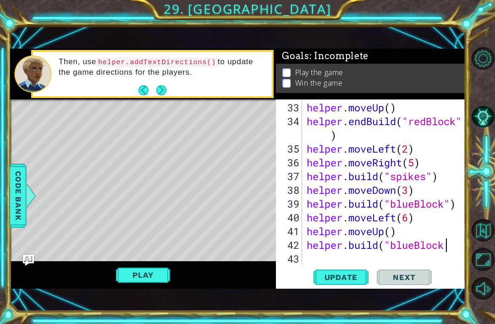
scroll to position [0, 6]
type textarea "[DOMAIN_NAME]("blueBlock")"
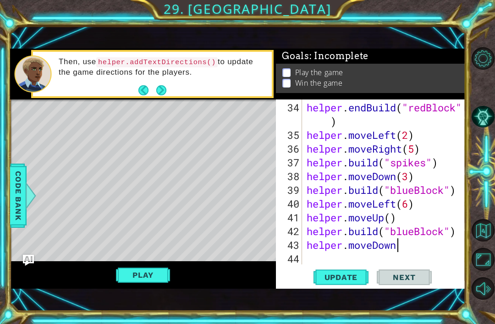
scroll to position [0, 4]
type textarea "helper.moveDown(2)"
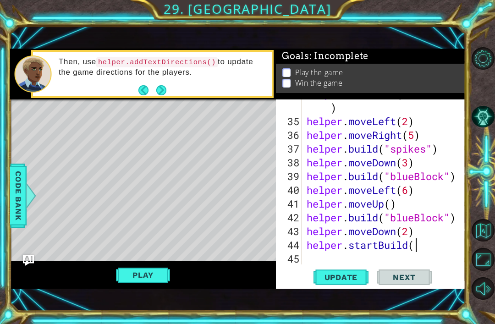
scroll to position [0, 5]
type textarea "helper.startBuild("Wall")"
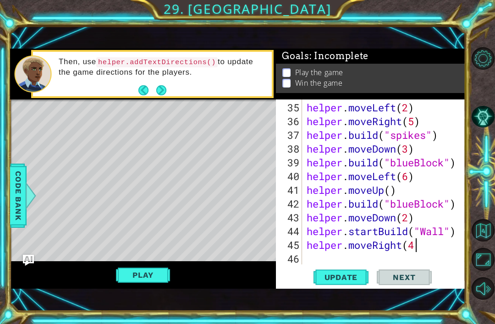
type textarea "helper.moveRight(4)"
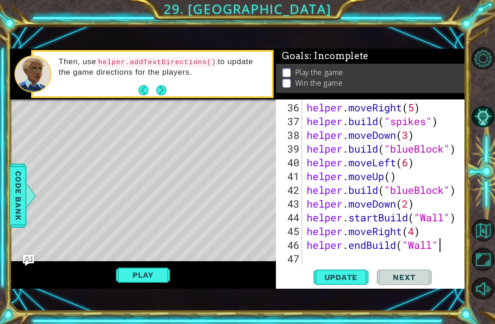
scroll to position [0, 6]
click at [353, 274] on span "Update" at bounding box center [341, 277] width 52 height 9
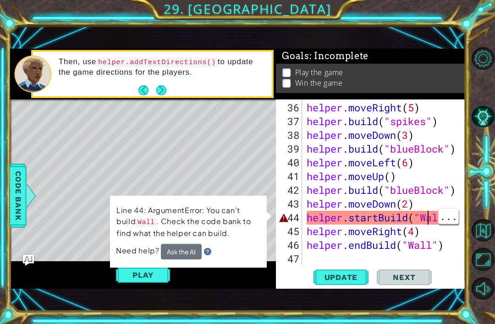
click at [30, 194] on div at bounding box center [30, 196] width 11 height 28
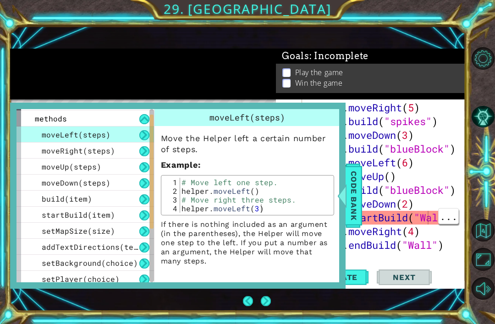
scroll to position [14, 0]
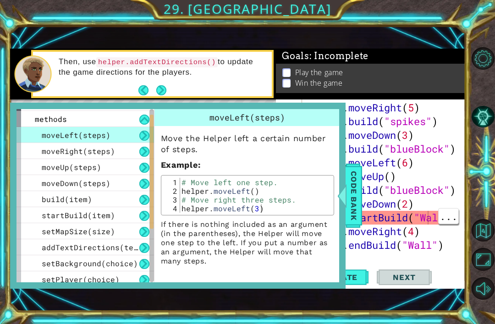
click at [45, 202] on span "build(item)" at bounding box center [67, 199] width 50 height 10
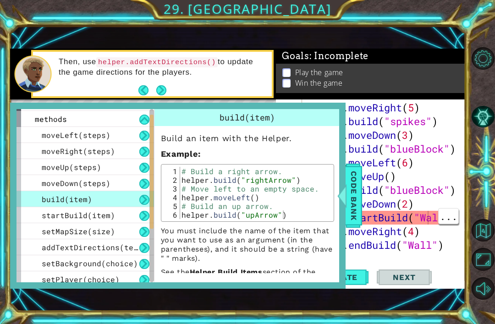
click at [66, 216] on span "startBuild(item)" at bounding box center [78, 215] width 73 height 10
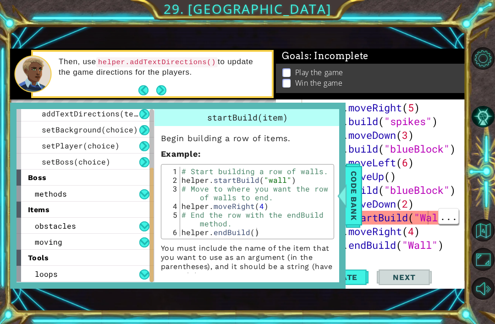
scroll to position [148, 0]
click at [48, 228] on span "obstacles" at bounding box center [55, 226] width 41 height 10
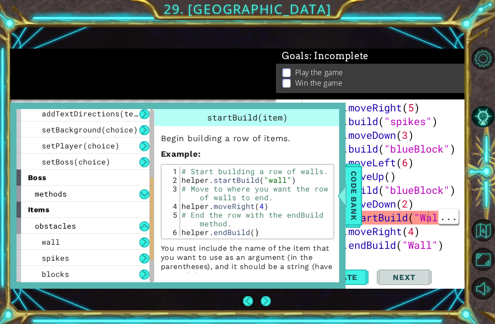
scroll to position [173, 0]
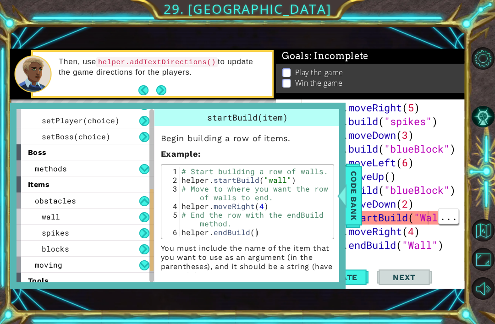
click at [49, 219] on span "wall" at bounding box center [51, 217] width 18 height 10
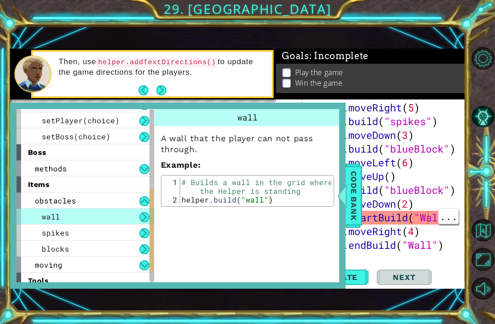
click at [190, 133] on p "A wall that the player can not pass through." at bounding box center [247, 144] width 173 height 22
click at [432, 174] on div "helper . moveRight ( 5 ) helper . build ( "spikes" ) helper . moveDown ( 3 ) he…" at bounding box center [386, 197] width 163 height 193
click at [431, 219] on div "helper . moveRight ( 5 ) helper . build ( "spikes" ) helper . moveDown ( 3 ) he…" at bounding box center [386, 197] width 163 height 193
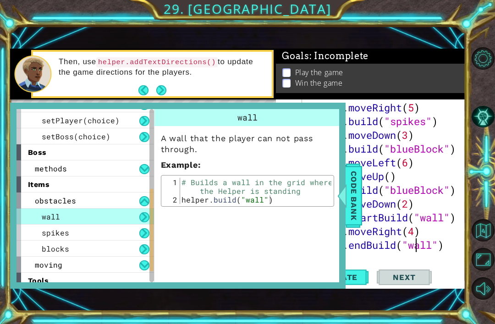
click at [361, 194] on span "Code Bank" at bounding box center [354, 196] width 15 height 56
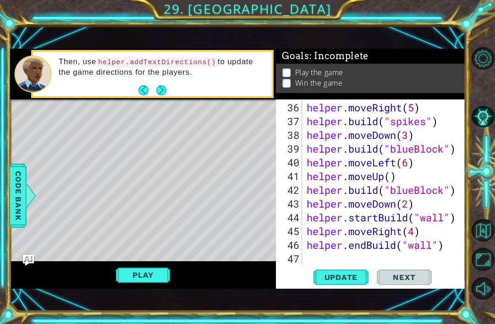
click at [341, 283] on button "Update" at bounding box center [341, 277] width 55 height 19
click at [146, 279] on button "Play" at bounding box center [143, 274] width 54 height 17
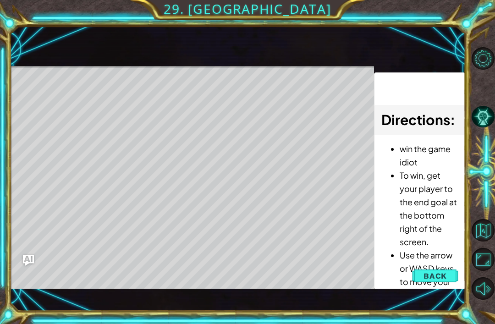
click at [432, 281] on span "Back" at bounding box center [435, 275] width 23 height 9
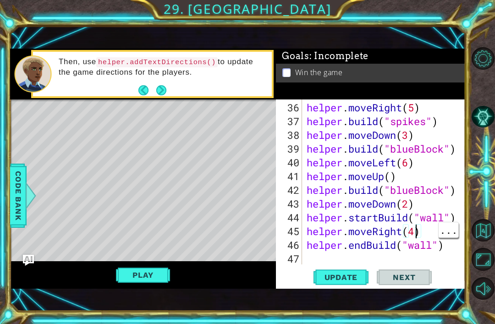
scroll to position [0, 5]
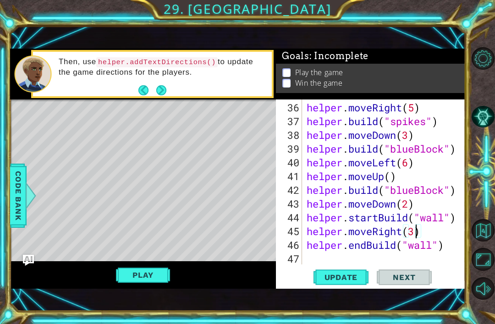
click at [339, 277] on span "Update" at bounding box center [341, 277] width 52 height 9
click at [133, 275] on button "Play" at bounding box center [143, 274] width 54 height 17
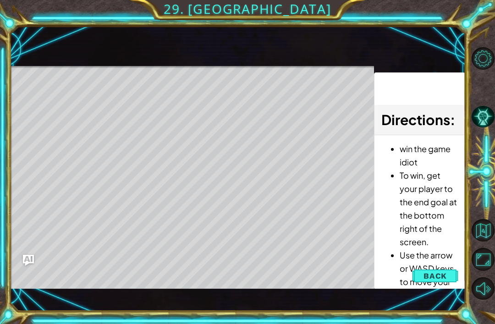
click at [434, 276] on span "Back" at bounding box center [435, 275] width 23 height 9
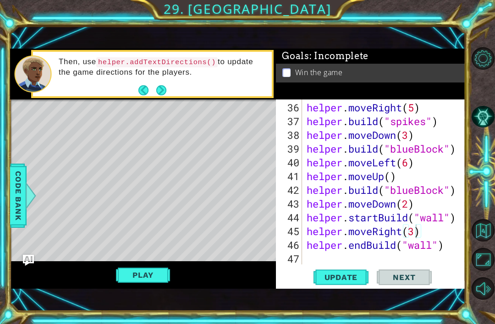
click at [153, 272] on button "Play" at bounding box center [143, 274] width 54 height 17
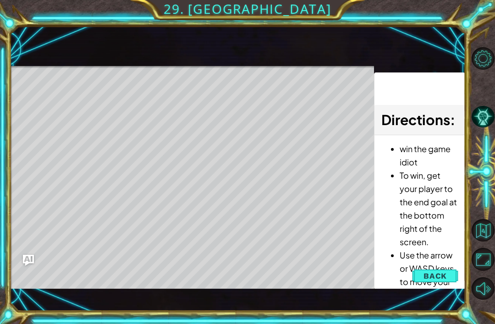
click at [435, 279] on span "Back" at bounding box center [435, 275] width 23 height 9
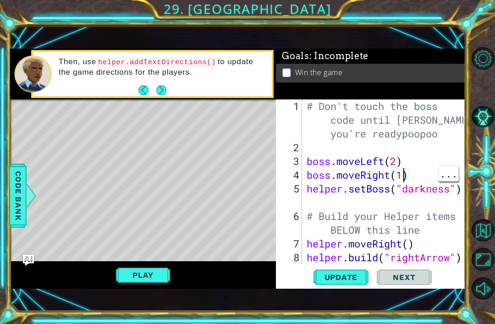
scroll to position [0, 4]
type textarea "boss.moveRight(2)"
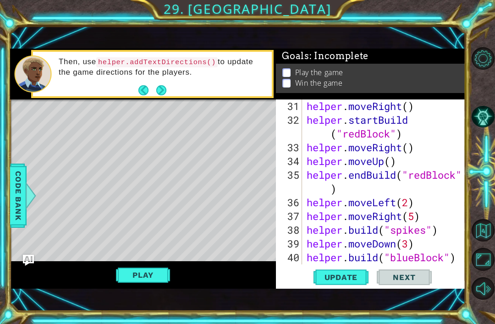
scroll to position [633, 0]
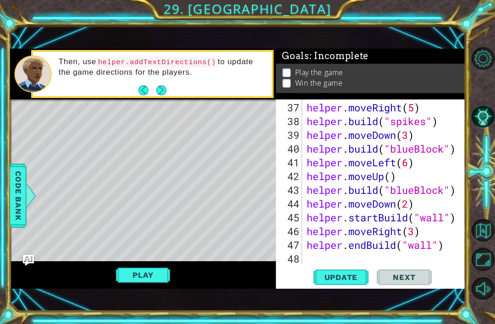
type textarea "helper.endBuild("wall")"
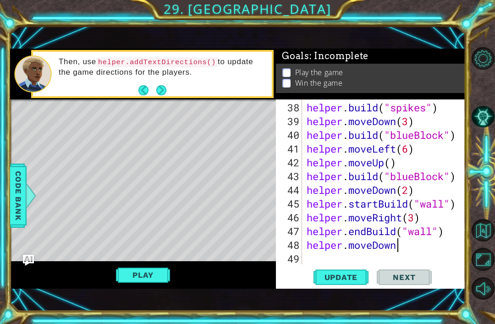
type textarea "helper.moveDown()"
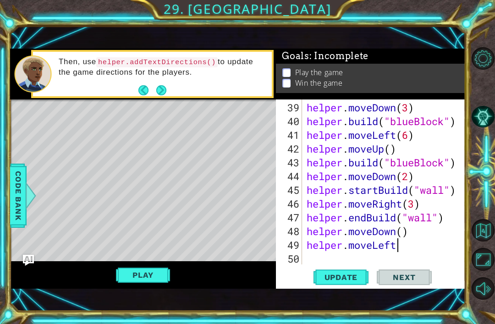
scroll to position [0, 4]
type textarea "helper.moveLeft(3)"
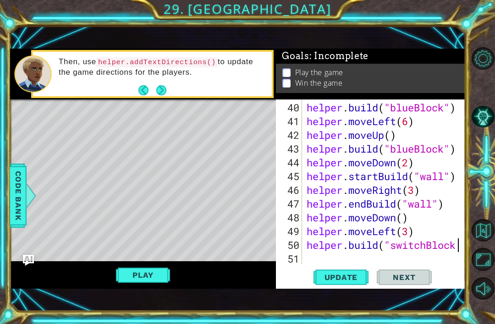
scroll to position [0, 7]
type textarea "[DOMAIN_NAME]("switchBlock")"
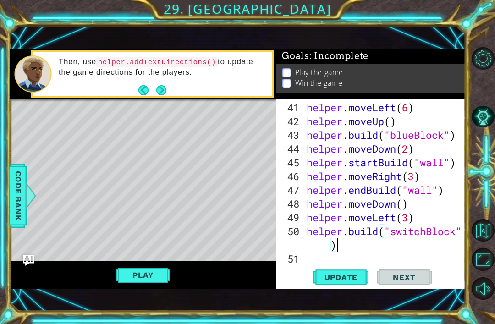
scroll to position [688, 0]
click at [138, 274] on button "Play" at bounding box center [143, 274] width 54 height 17
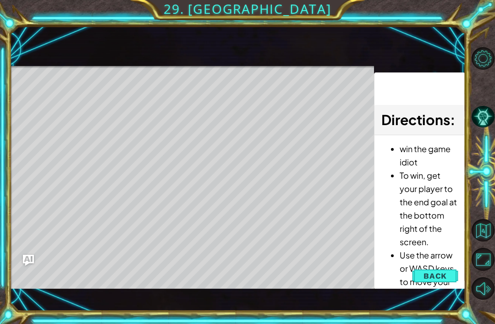
click at [442, 268] on button "Back" at bounding box center [435, 276] width 46 height 18
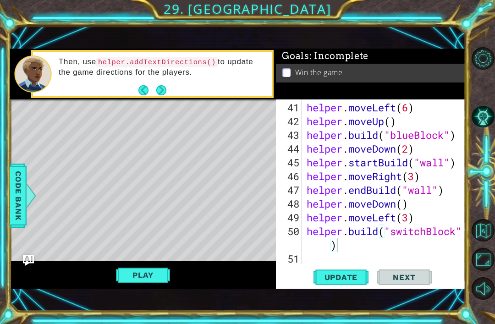
click at [343, 277] on span "Update" at bounding box center [341, 277] width 52 height 9
click at [351, 283] on button "Update" at bounding box center [341, 277] width 55 height 19
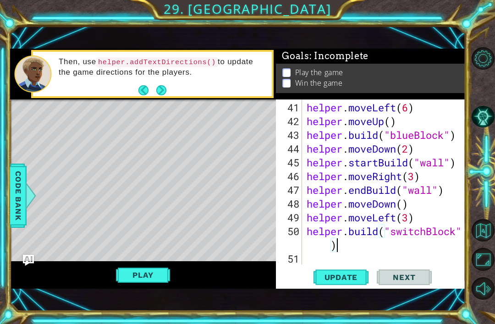
click at [142, 277] on button "Play" at bounding box center [143, 274] width 54 height 17
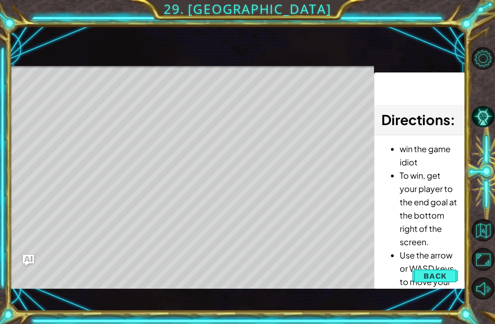
click at [435, 273] on span "Back" at bounding box center [435, 275] width 23 height 9
